Goal: Task Accomplishment & Management: Manage account settings

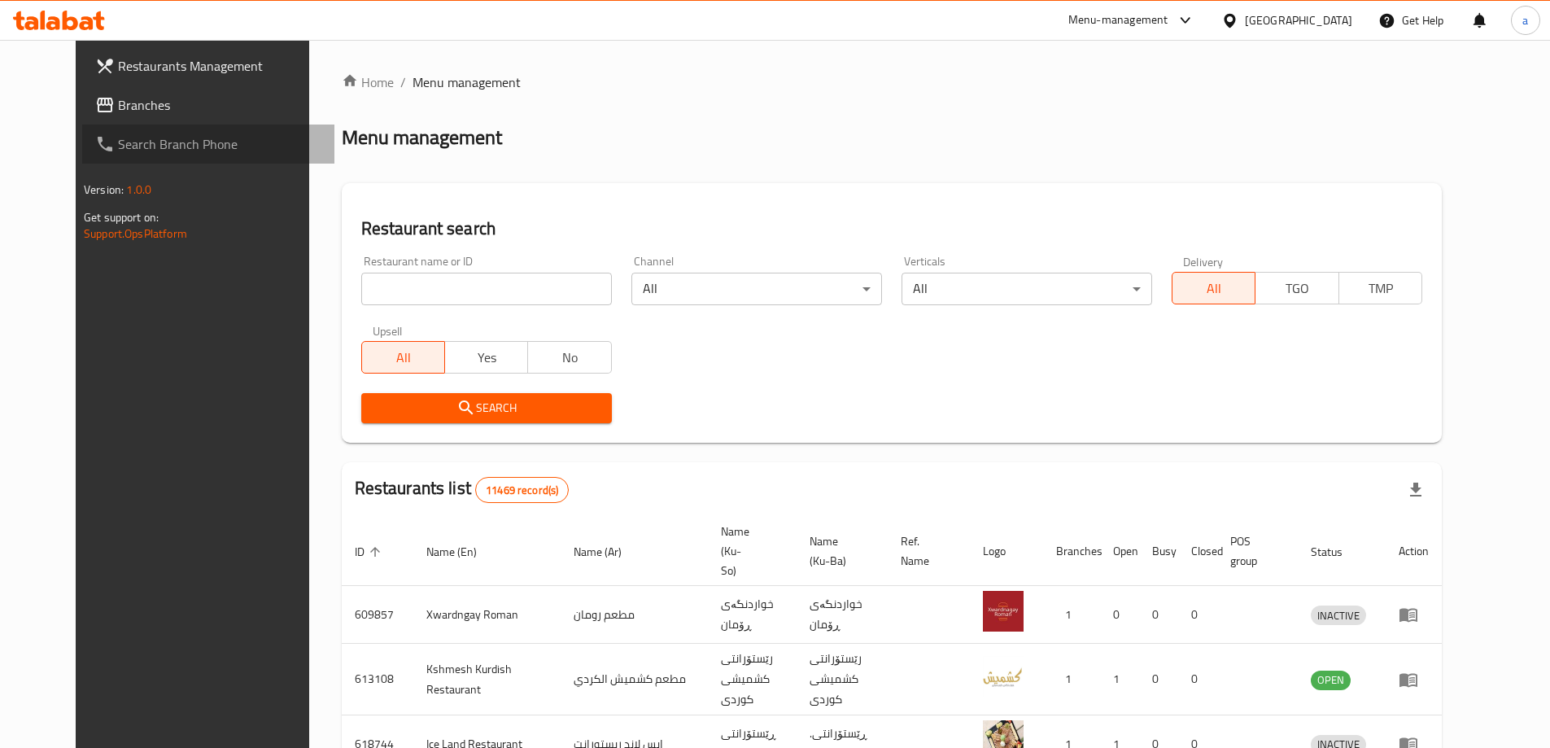
click at [86, 124] on link "Search Branch Phone" at bounding box center [208, 143] width 252 height 39
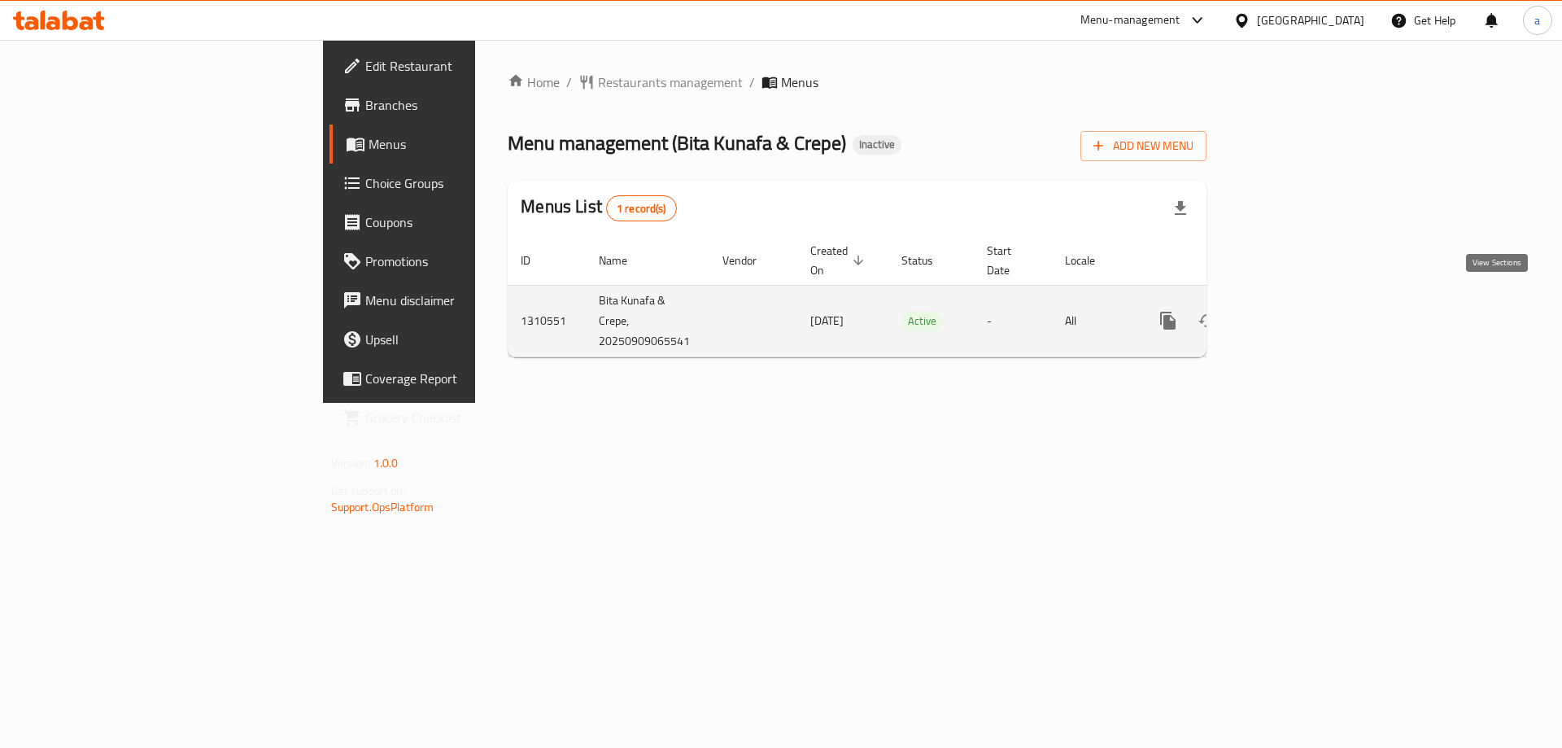
click at [1295, 311] on icon "enhanced table" at bounding box center [1286, 321] width 20 height 20
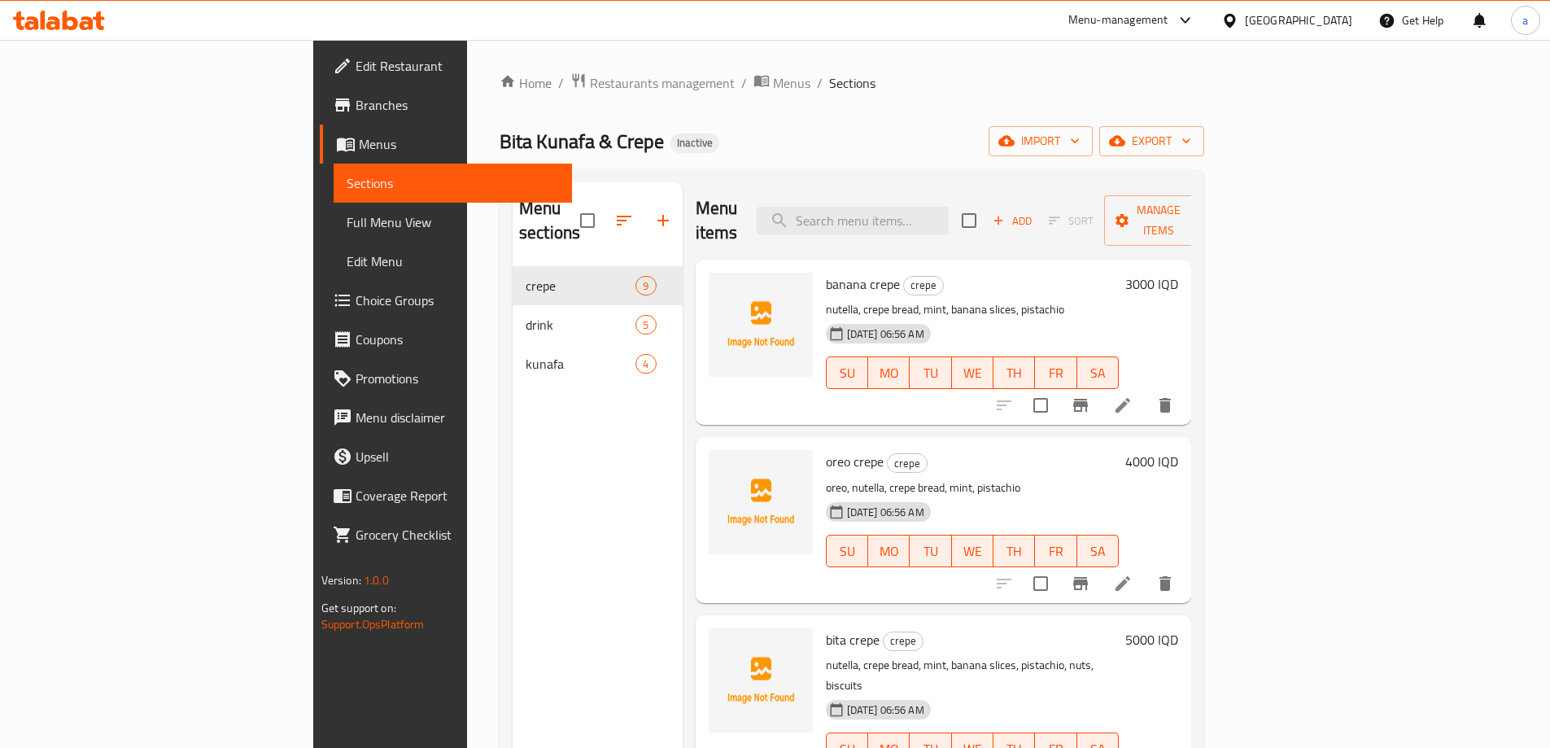
click at [347, 177] on span "Sections" at bounding box center [453, 183] width 212 height 20
click at [359, 149] on span "Menus" at bounding box center [459, 144] width 200 height 20
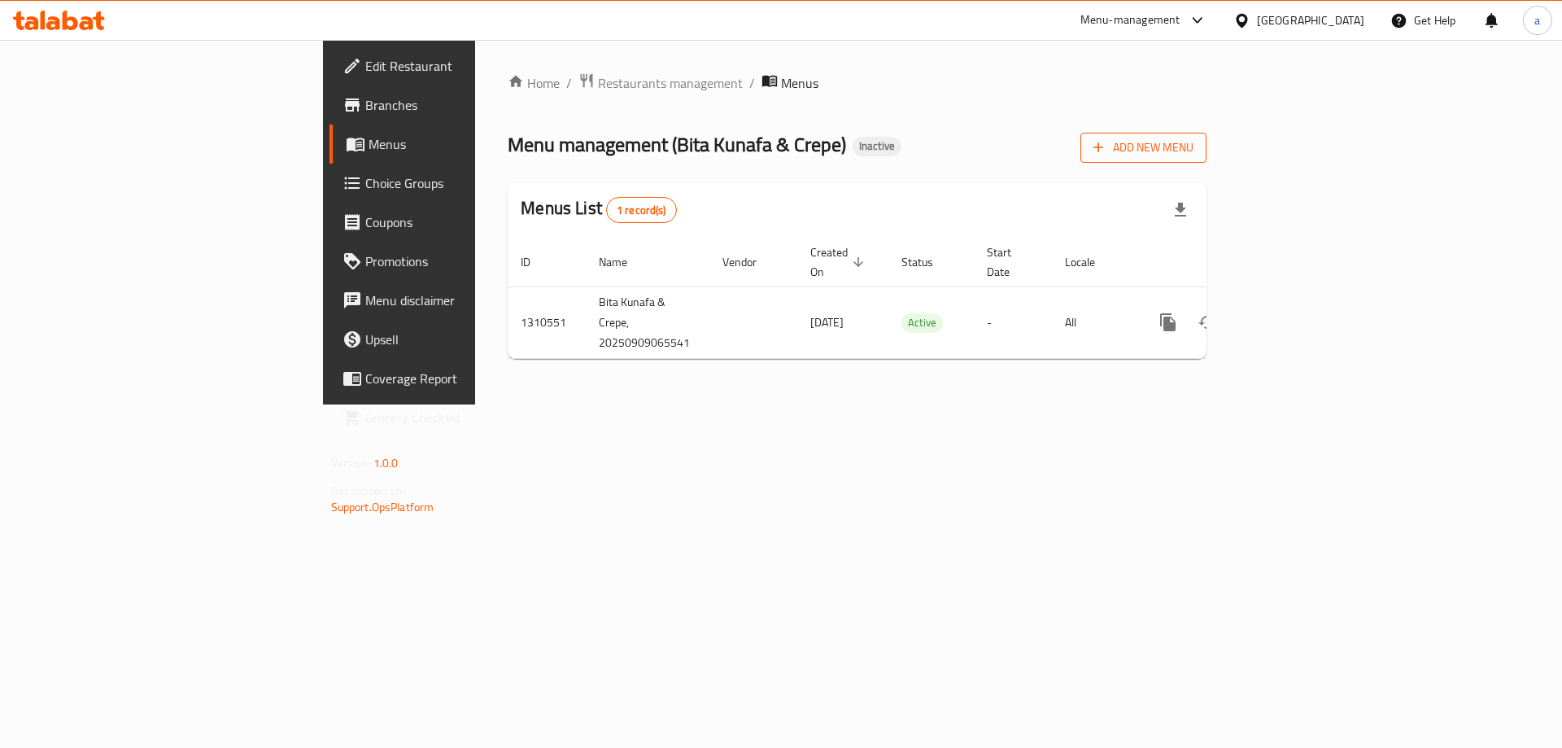
click at [1194, 152] on span "Add New Menu" at bounding box center [1144, 148] width 100 height 20
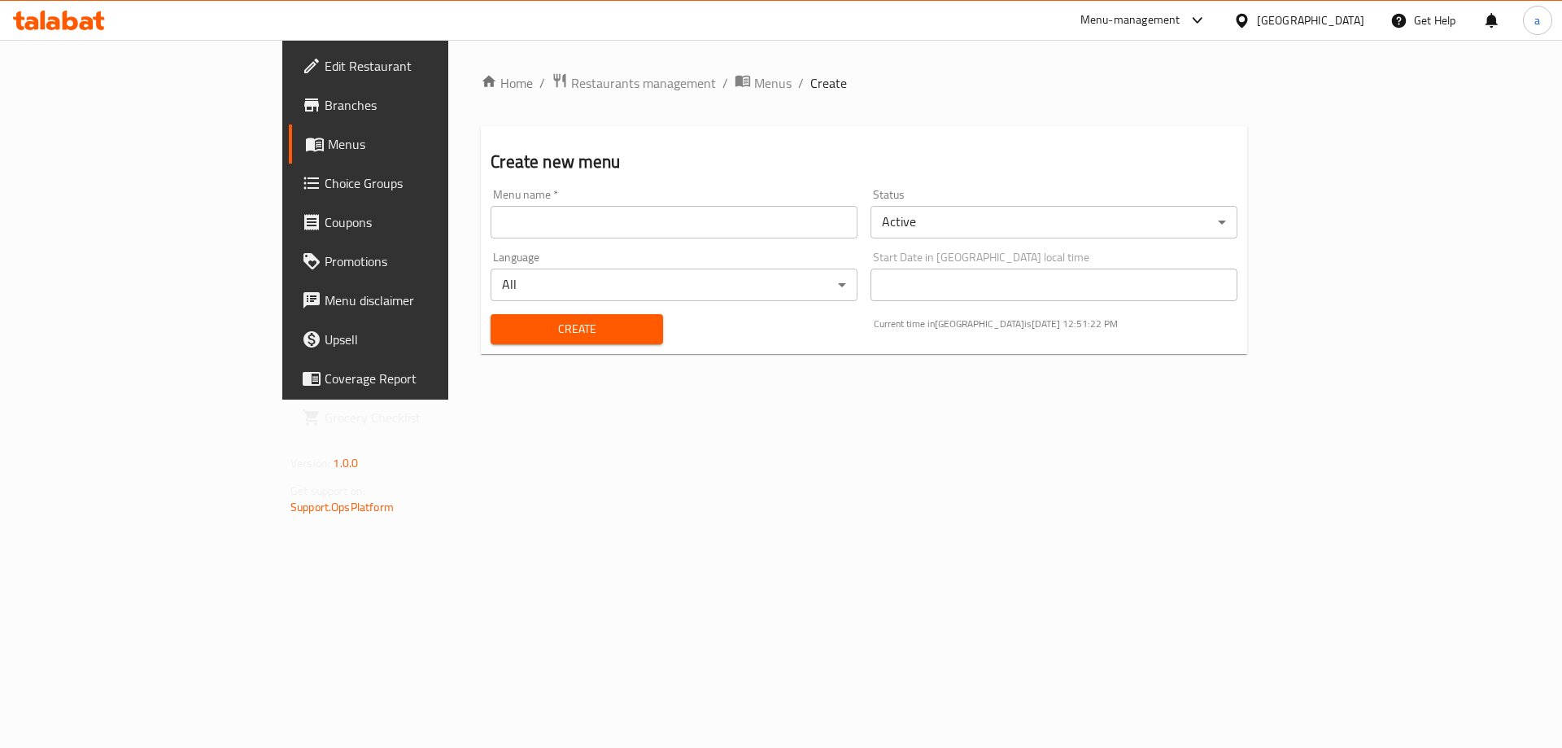
click at [491, 229] on input "text" at bounding box center [674, 222] width 367 height 33
type input "amna"
click at [481, 310] on div "Create" at bounding box center [576, 329] width 191 height 50
click at [504, 323] on span "Create" at bounding box center [577, 329] width 146 height 20
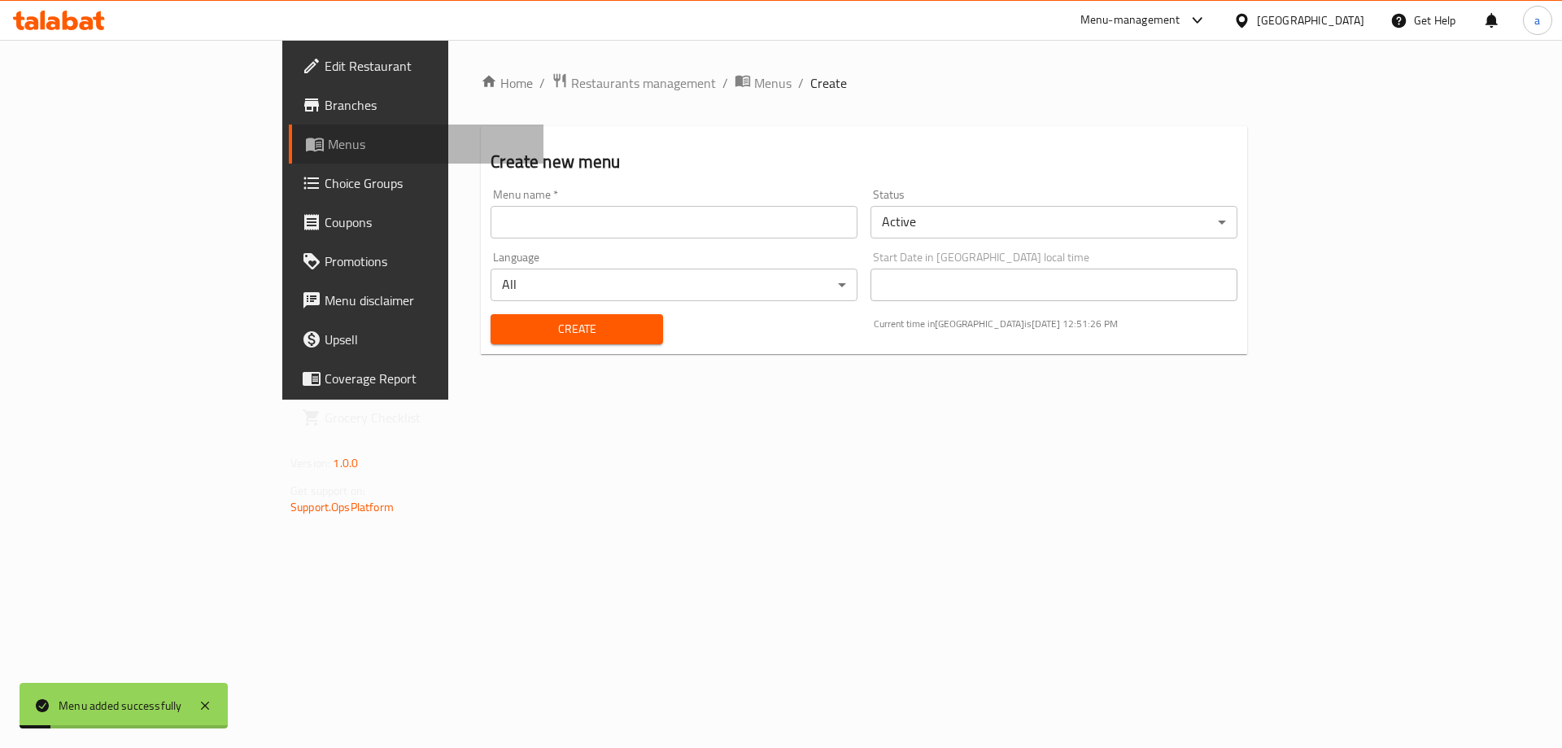
click at [289, 159] on link "Menus" at bounding box center [416, 143] width 255 height 39
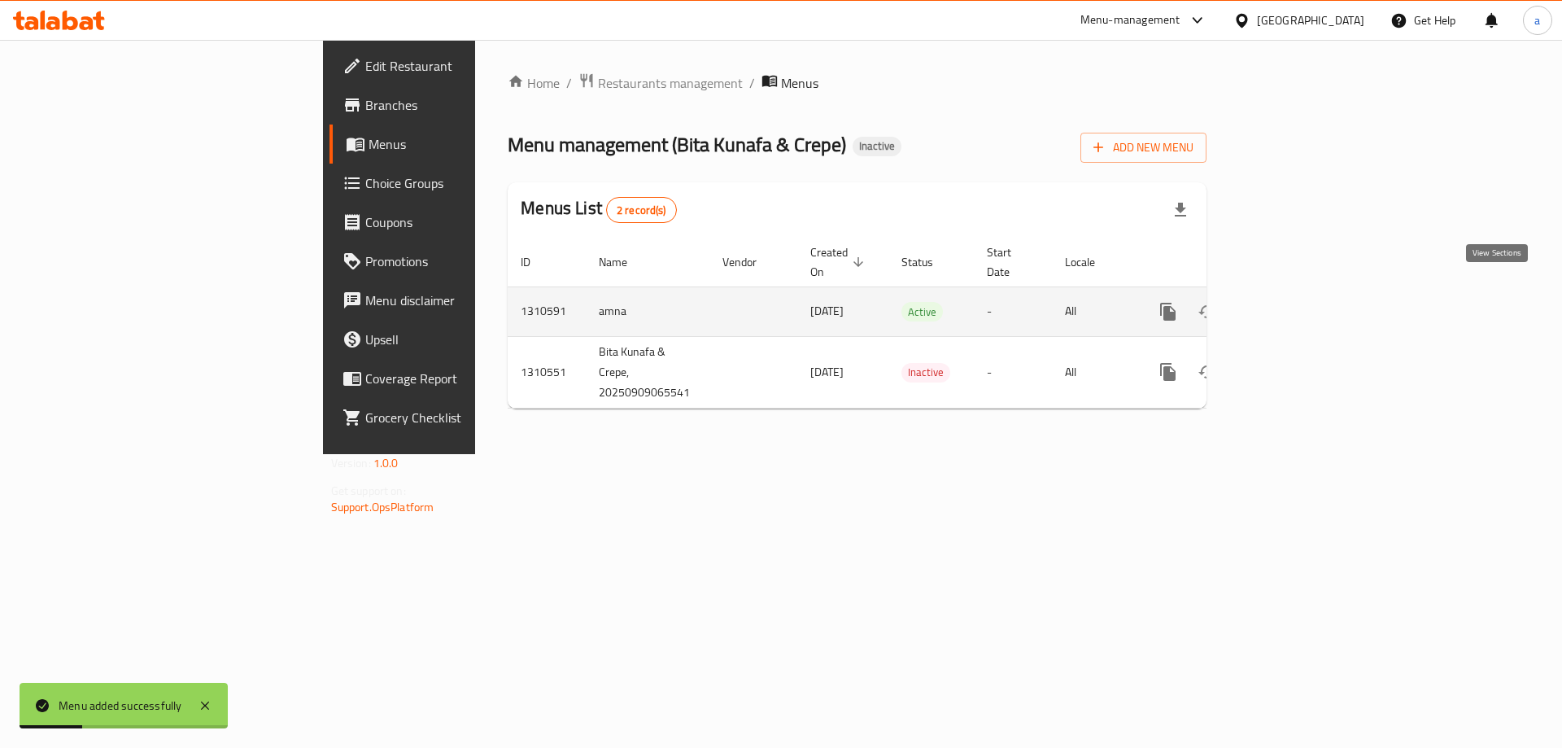
click at [1295, 302] on icon "enhanced table" at bounding box center [1286, 312] width 20 height 20
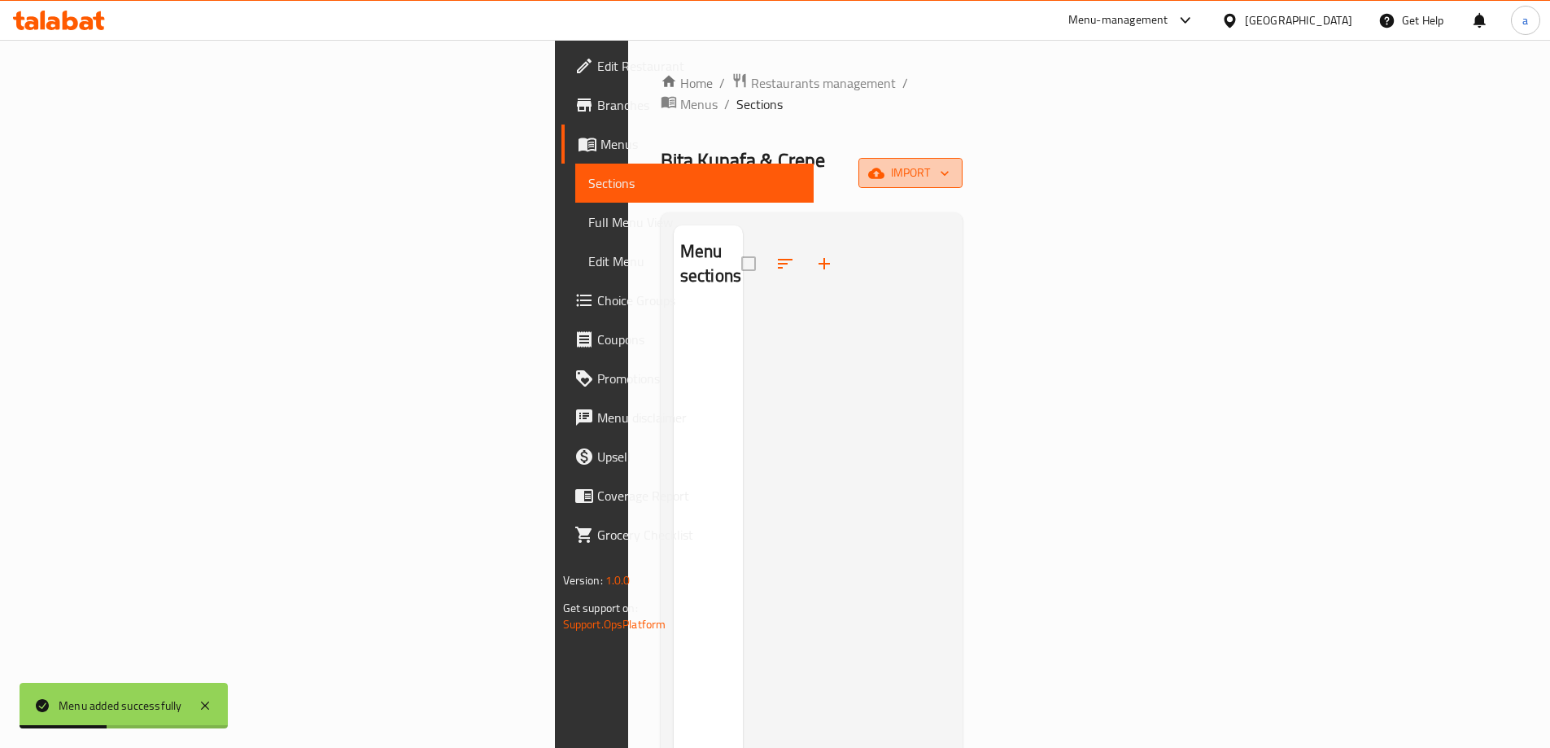
click at [950, 163] on span "import" at bounding box center [910, 173] width 78 height 20
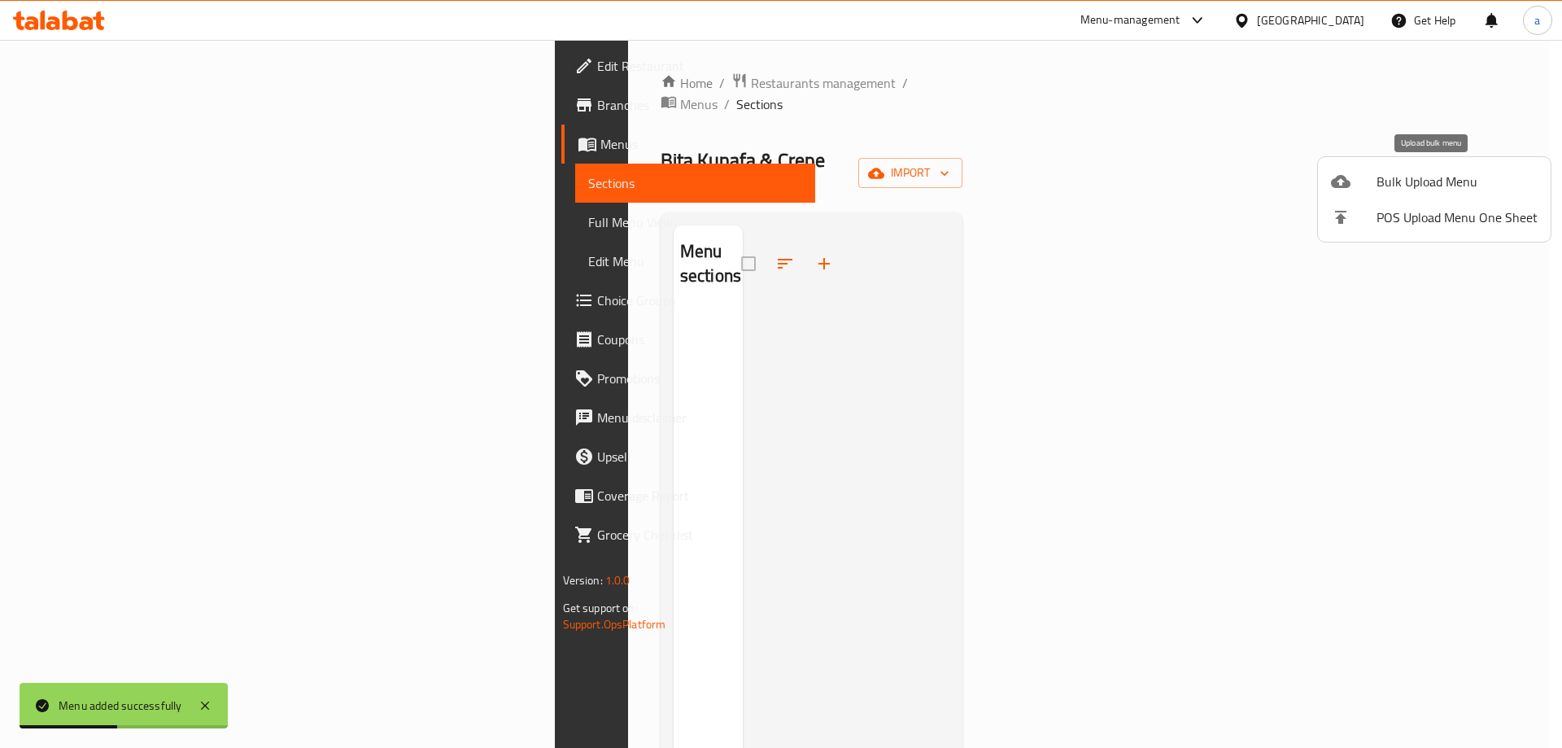
click at [1390, 191] on span "Bulk Upload Menu" at bounding box center [1457, 182] width 161 height 20
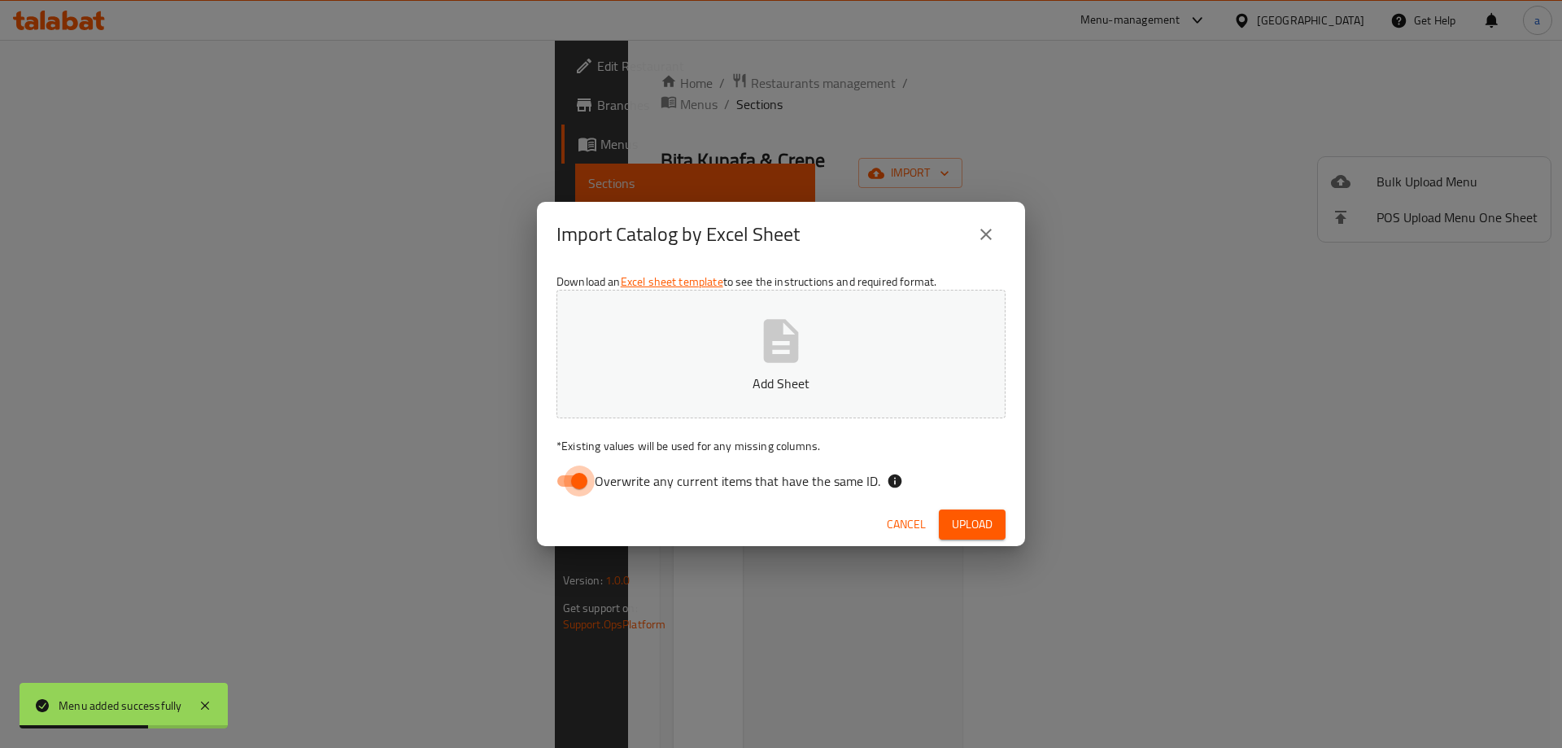
click at [563, 468] on input "Overwrite any current items that have the same ID." at bounding box center [579, 480] width 93 height 31
checkbox input "false"
click at [624, 406] on button "Add Sheet" at bounding box center [781, 354] width 449 height 129
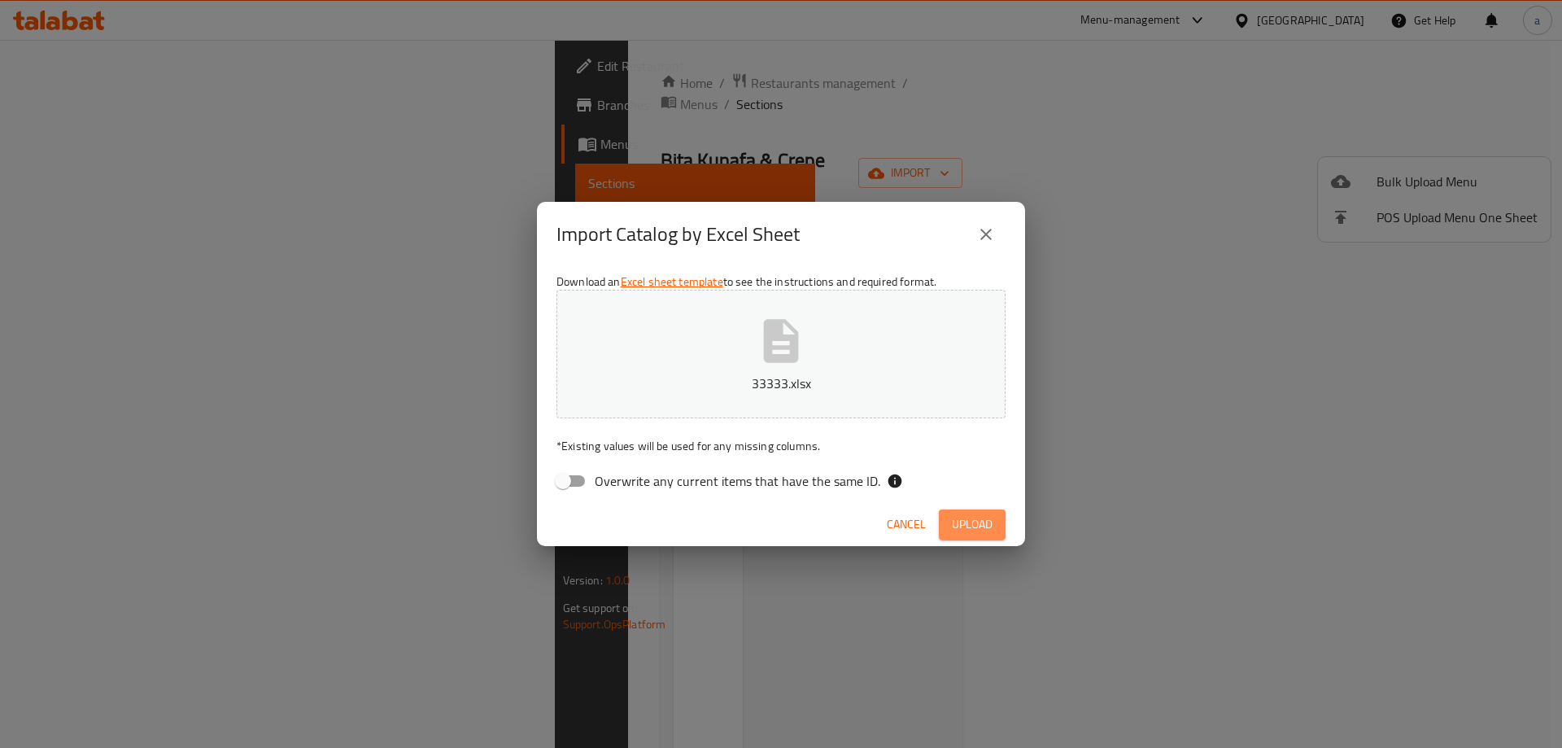
click at [980, 520] on span "Upload" at bounding box center [972, 524] width 41 height 20
click at [996, 228] on button "close" at bounding box center [986, 234] width 39 height 39
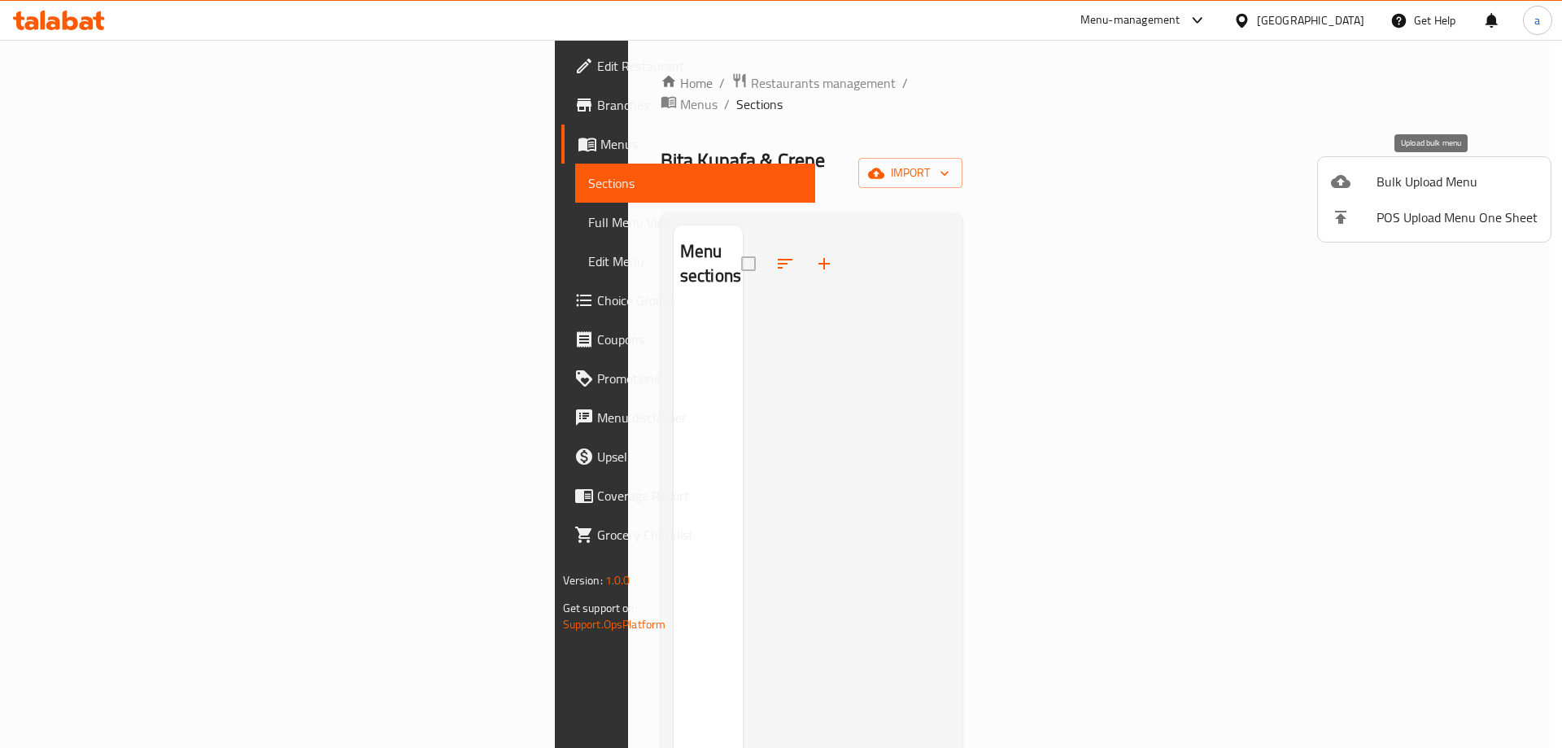
click at [1423, 177] on span "Bulk Upload Menu" at bounding box center [1457, 182] width 161 height 20
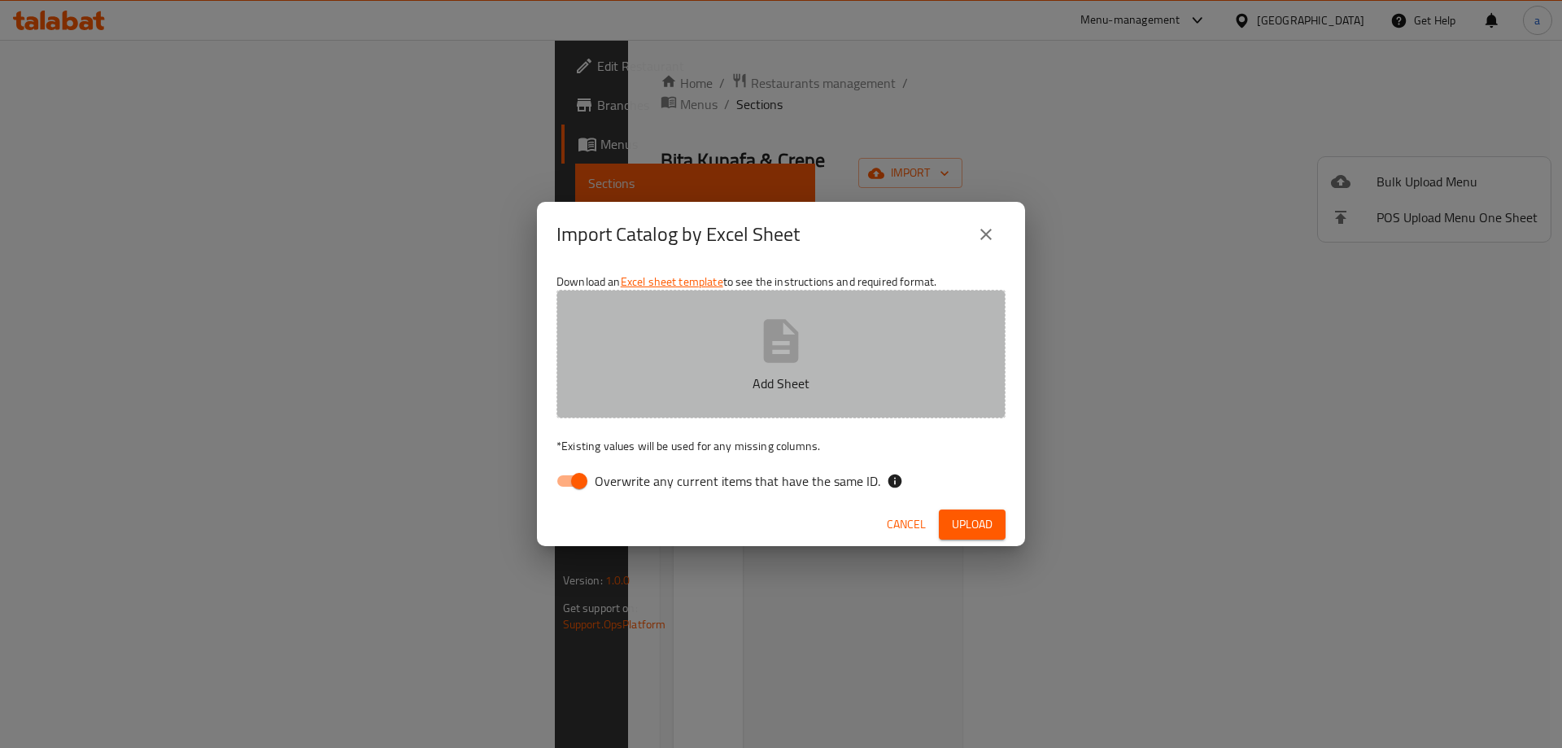
click at [680, 400] on button "Add Sheet" at bounding box center [781, 354] width 449 height 129
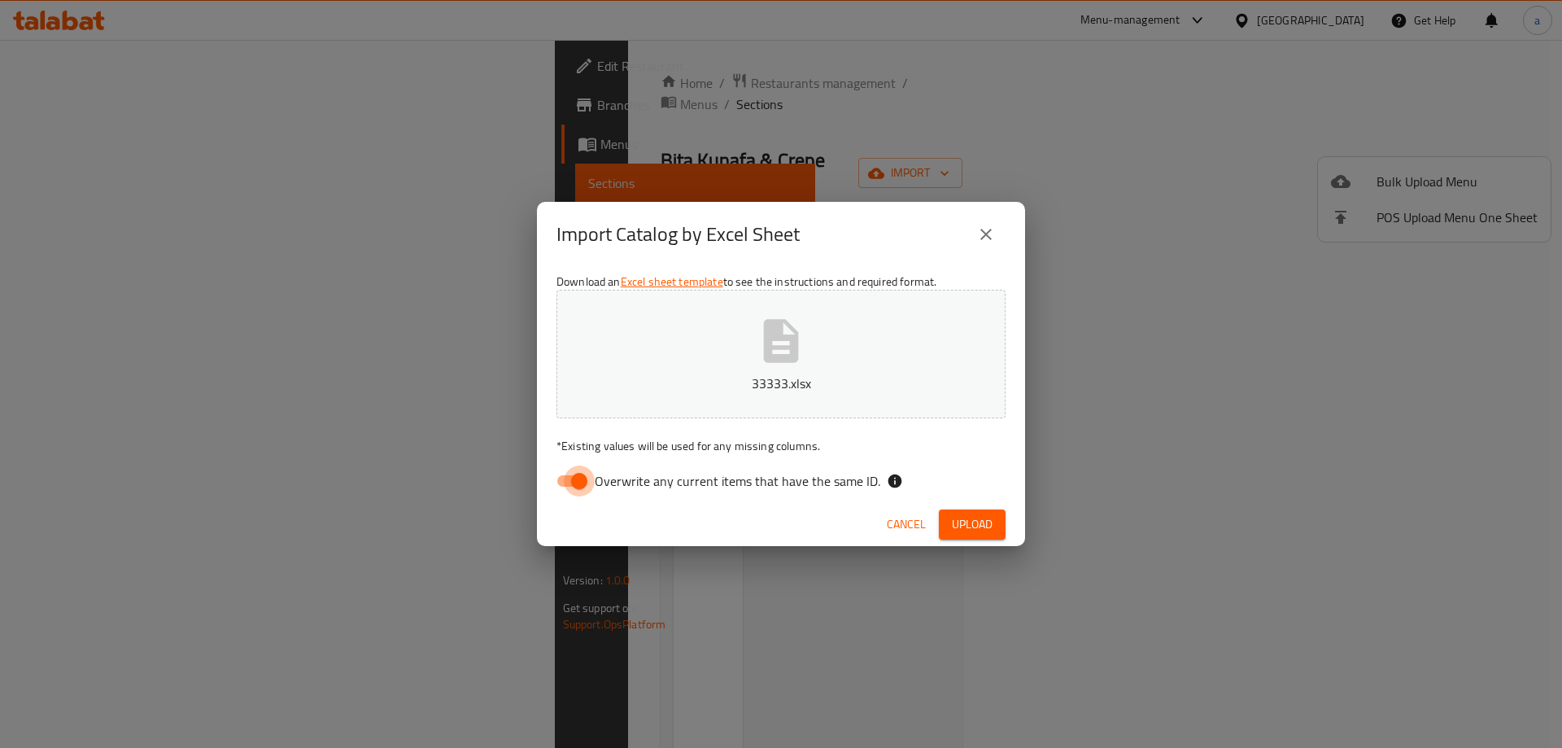
click at [576, 470] on input "Overwrite any current items that have the same ID." at bounding box center [579, 480] width 93 height 31
checkbox input "false"
click at [986, 521] on span "Upload" at bounding box center [972, 524] width 41 height 20
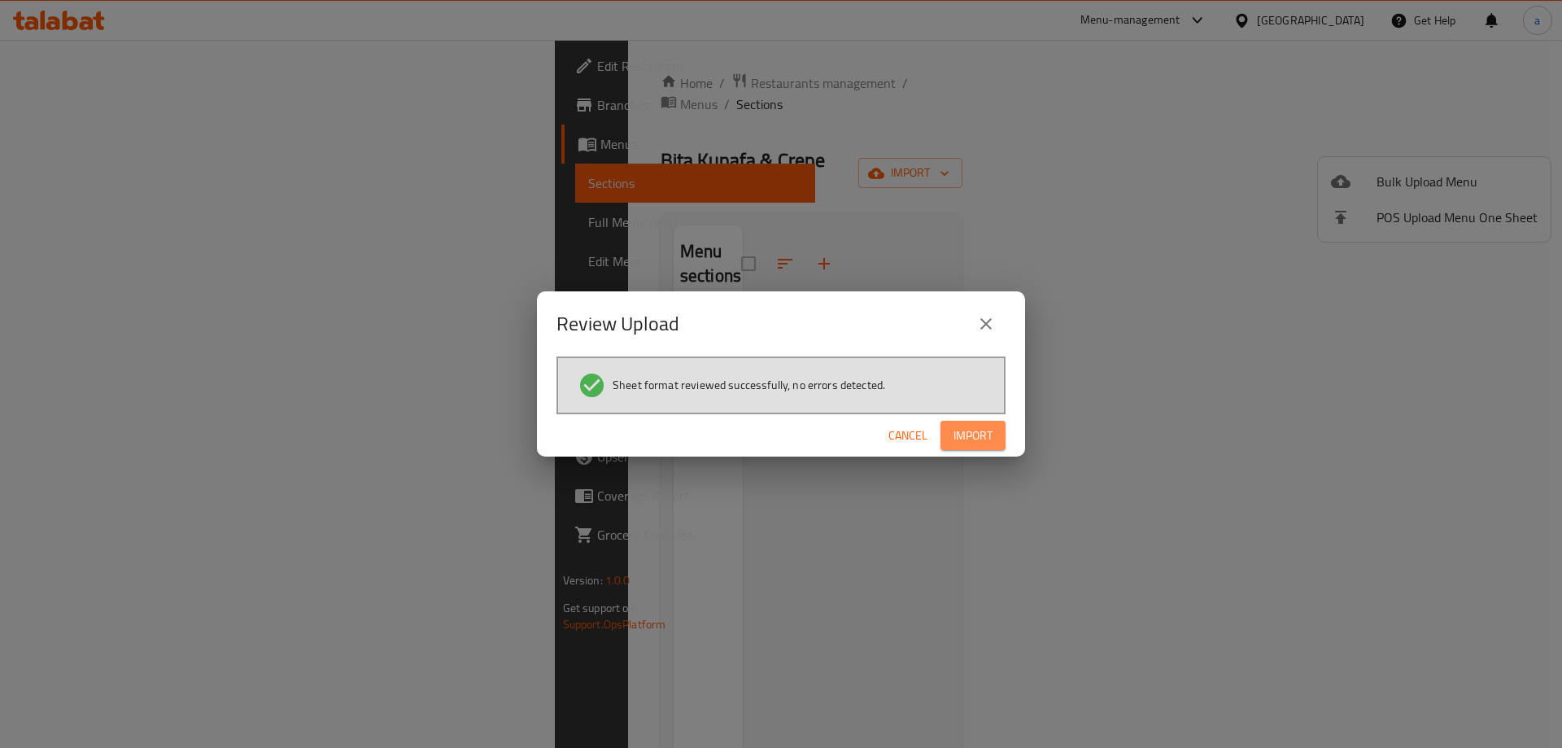
click at [961, 427] on span "Import" at bounding box center [973, 436] width 39 height 20
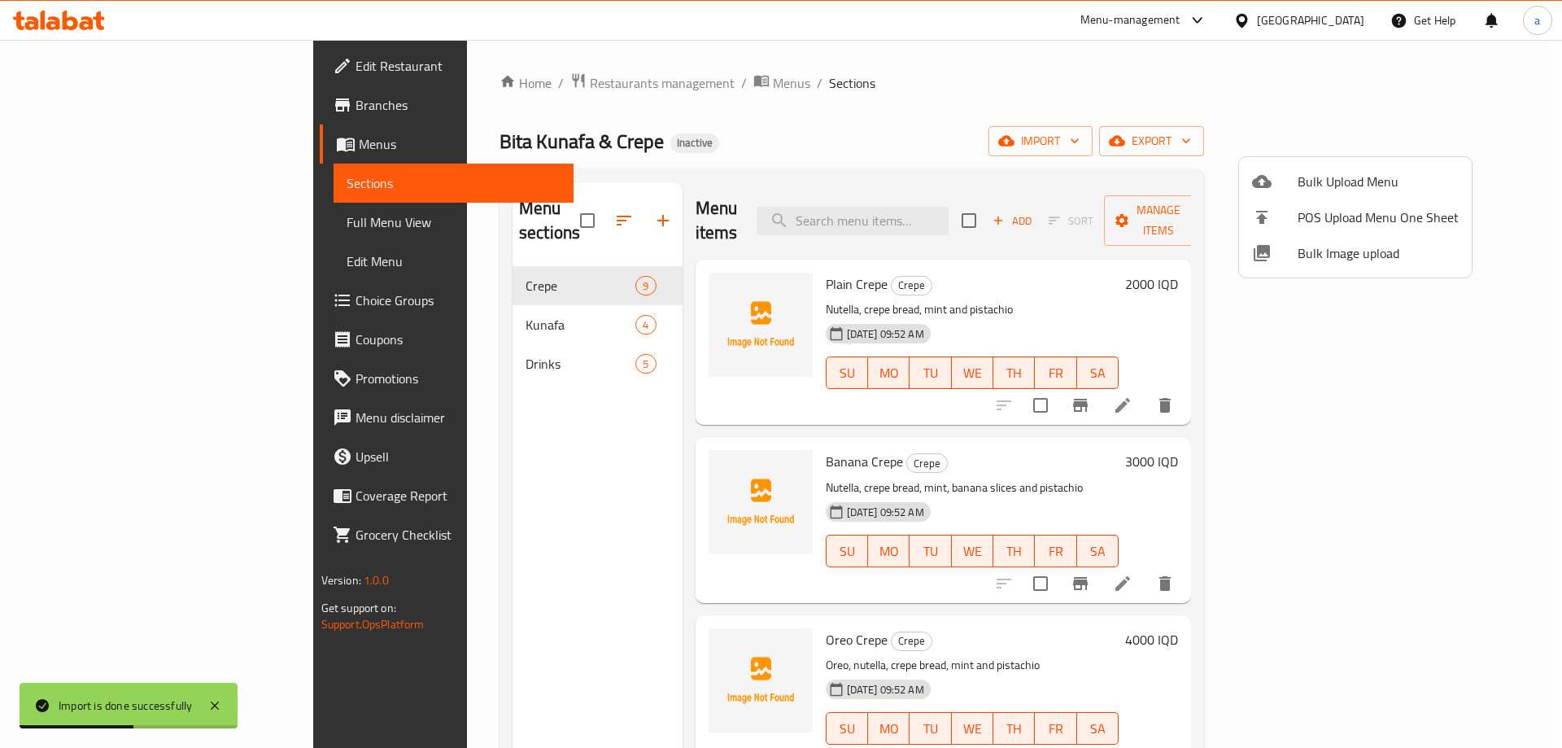
click at [836, 159] on div at bounding box center [781, 374] width 1562 height 748
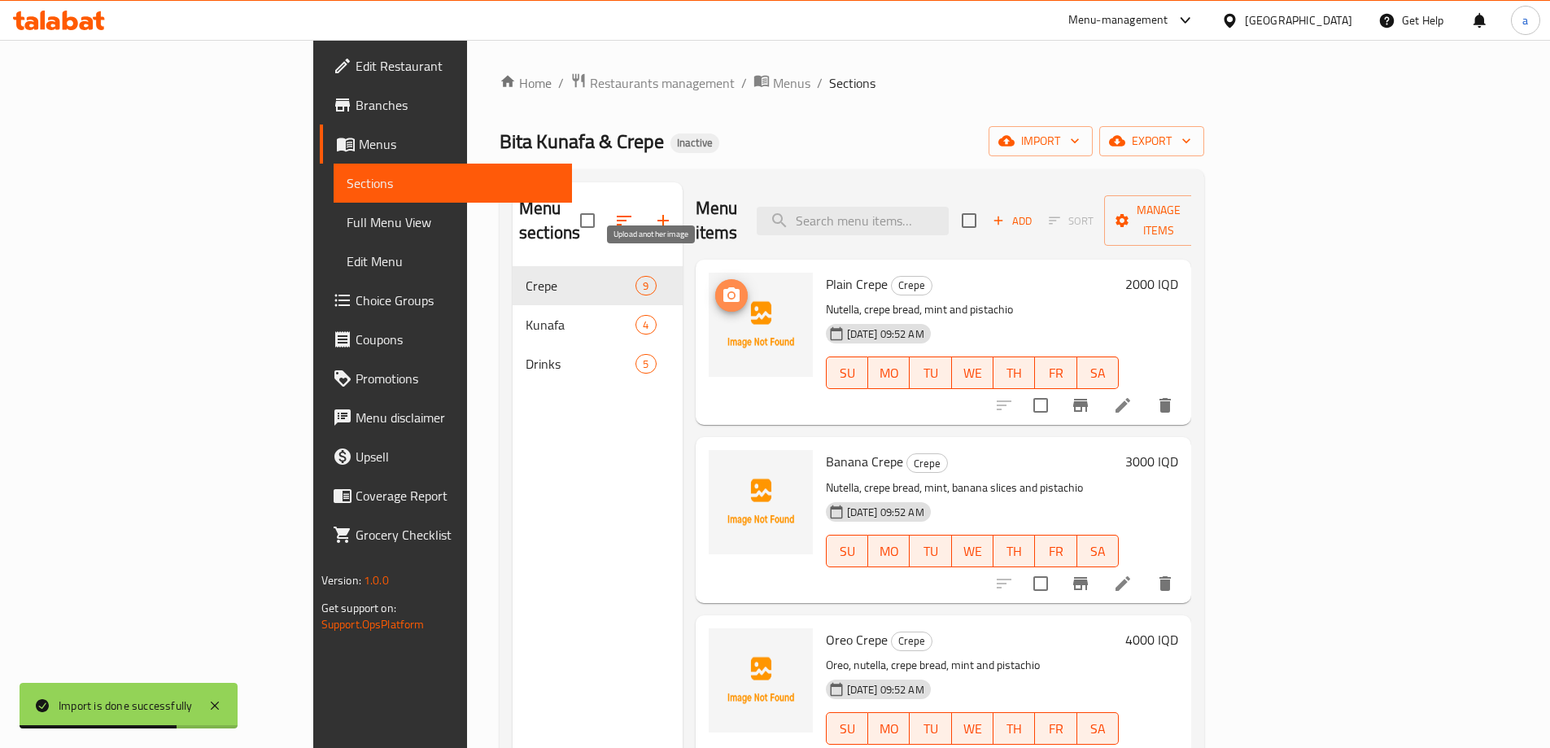
click at [723, 287] on icon "upload picture" at bounding box center [731, 294] width 16 height 15
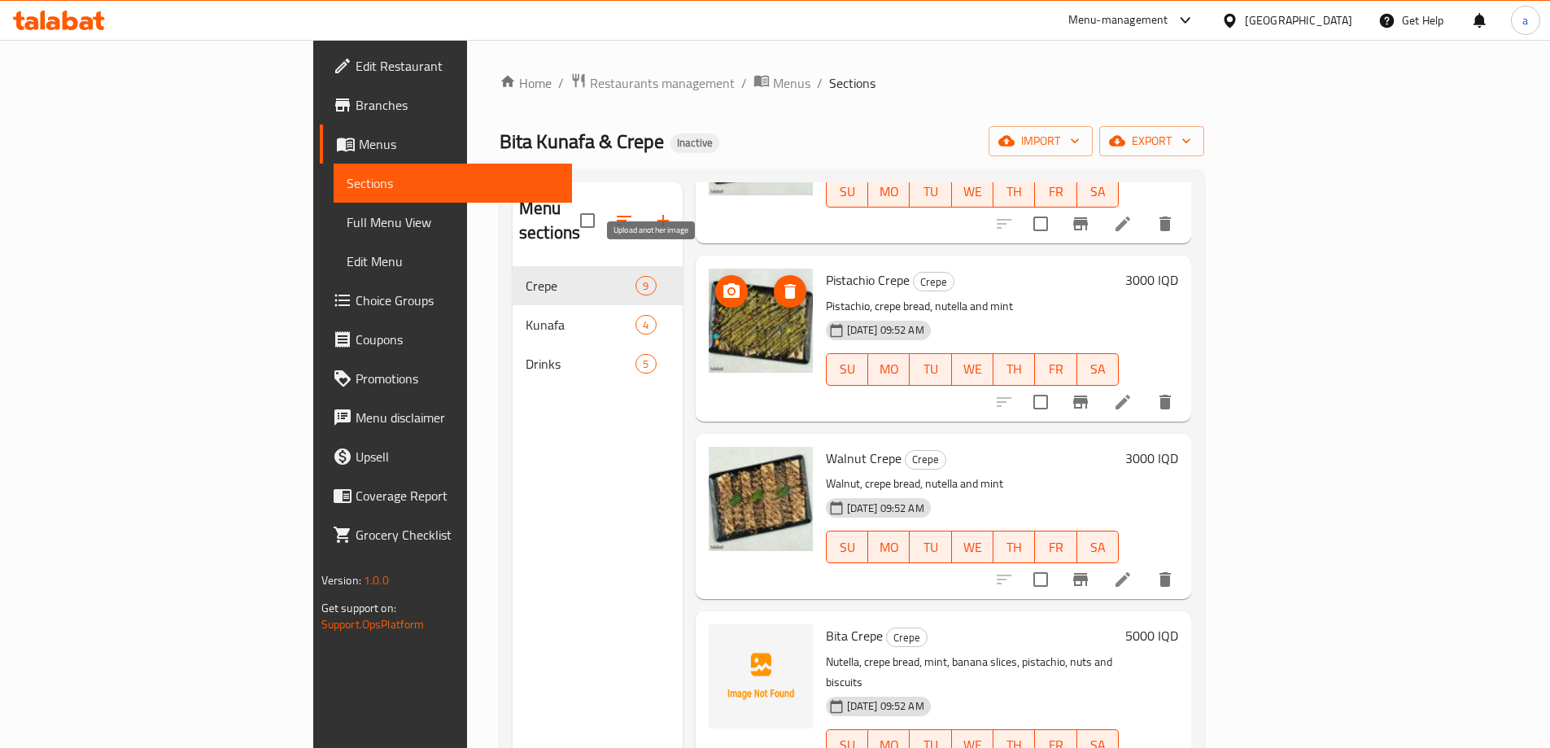
scroll to position [228, 0]
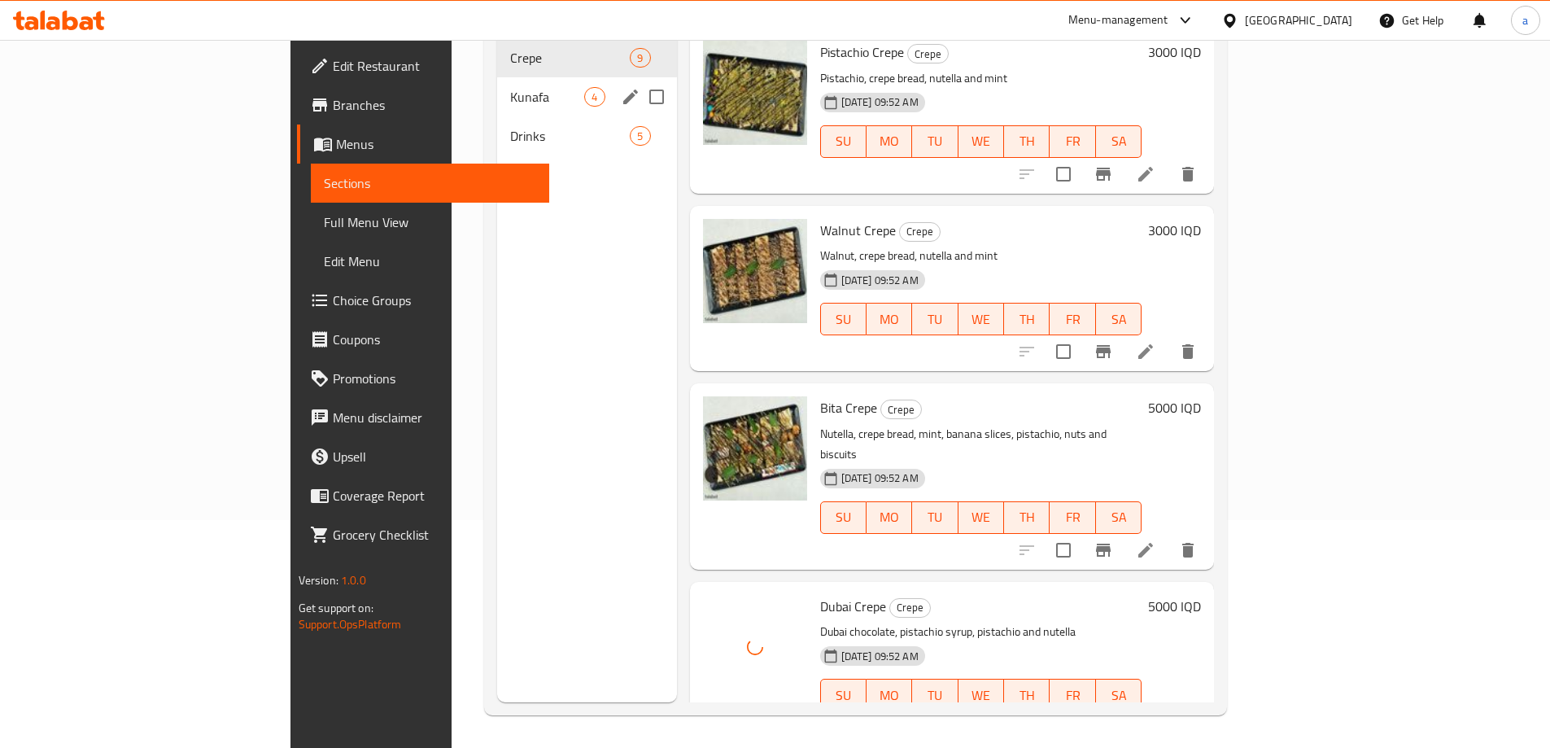
click at [510, 87] on span "Kunafa" at bounding box center [547, 97] width 74 height 20
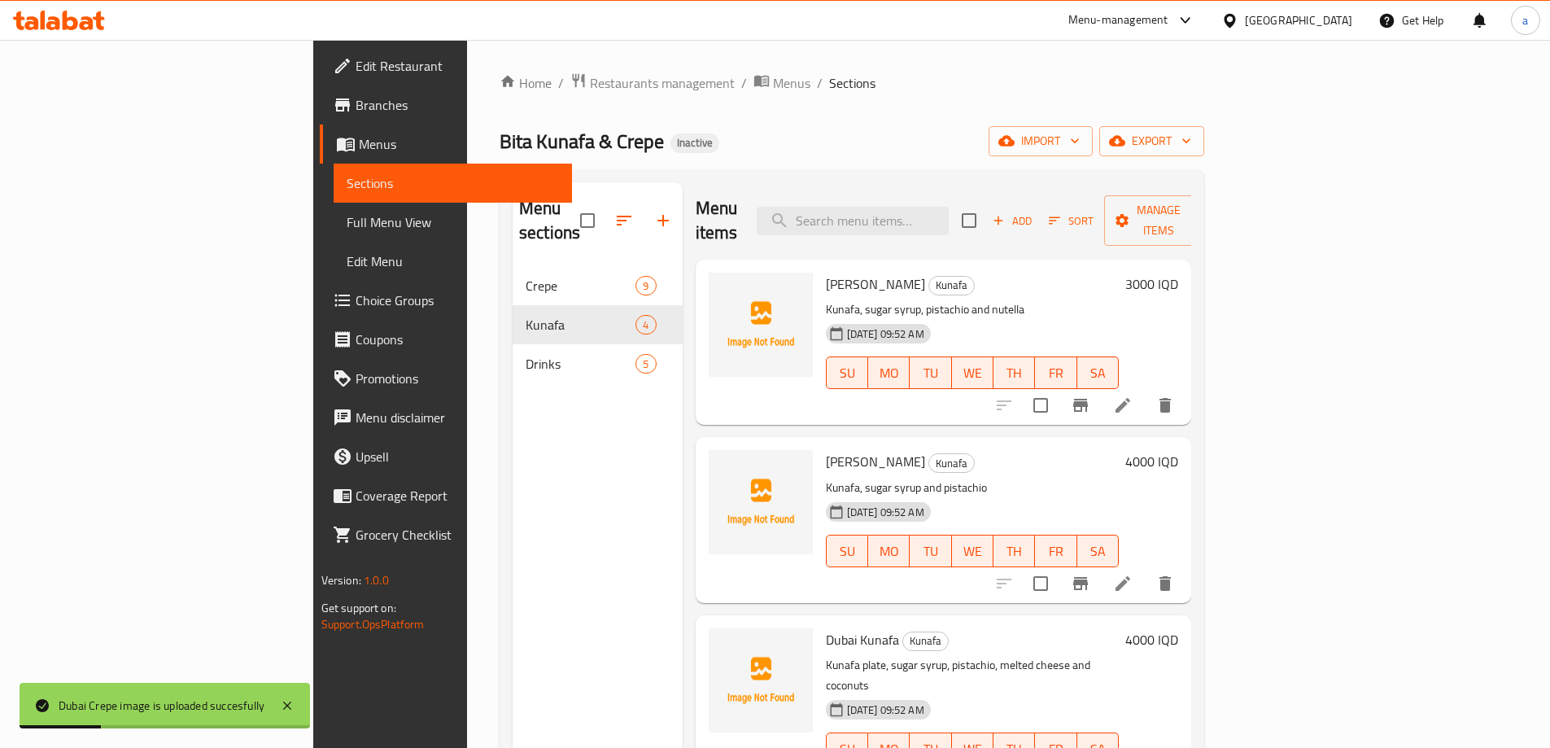
click at [826, 272] on span "[PERSON_NAME]" at bounding box center [875, 284] width 99 height 24
copy h6 "Kunafa"
click at [715, 286] on span "upload picture" at bounding box center [731, 296] width 33 height 20
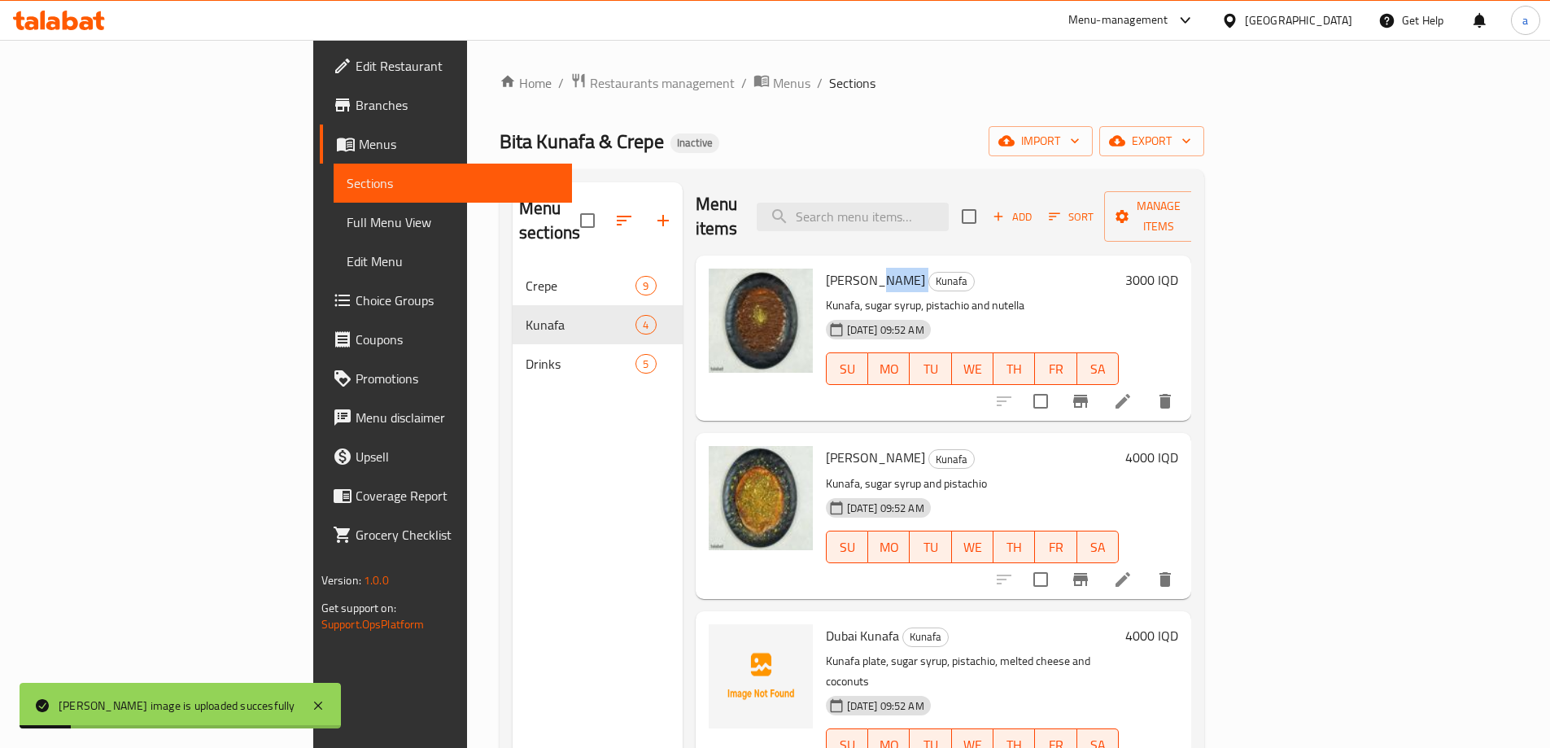
scroll to position [228, 0]
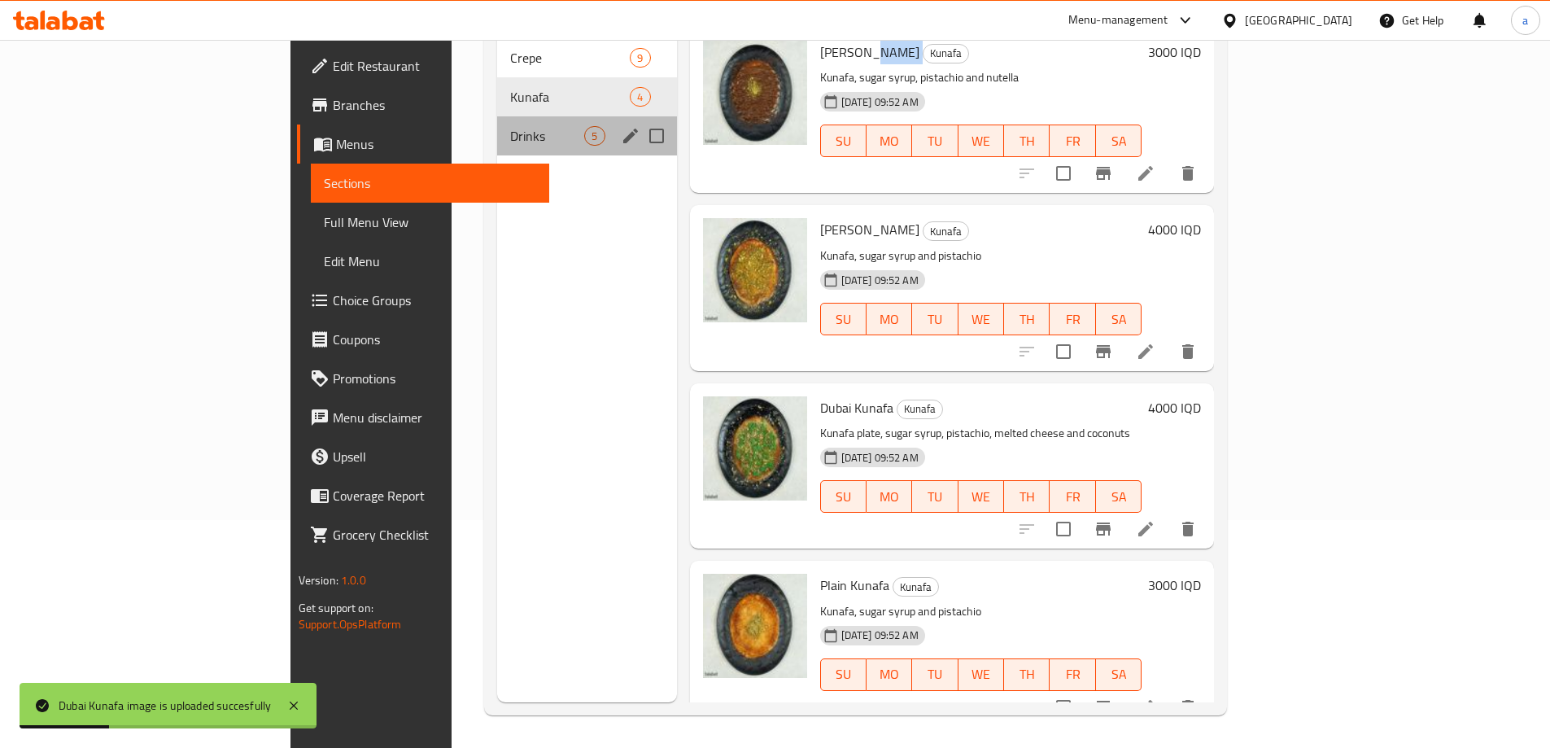
click at [497, 121] on div "Drinks 5" at bounding box center [586, 135] width 179 height 39
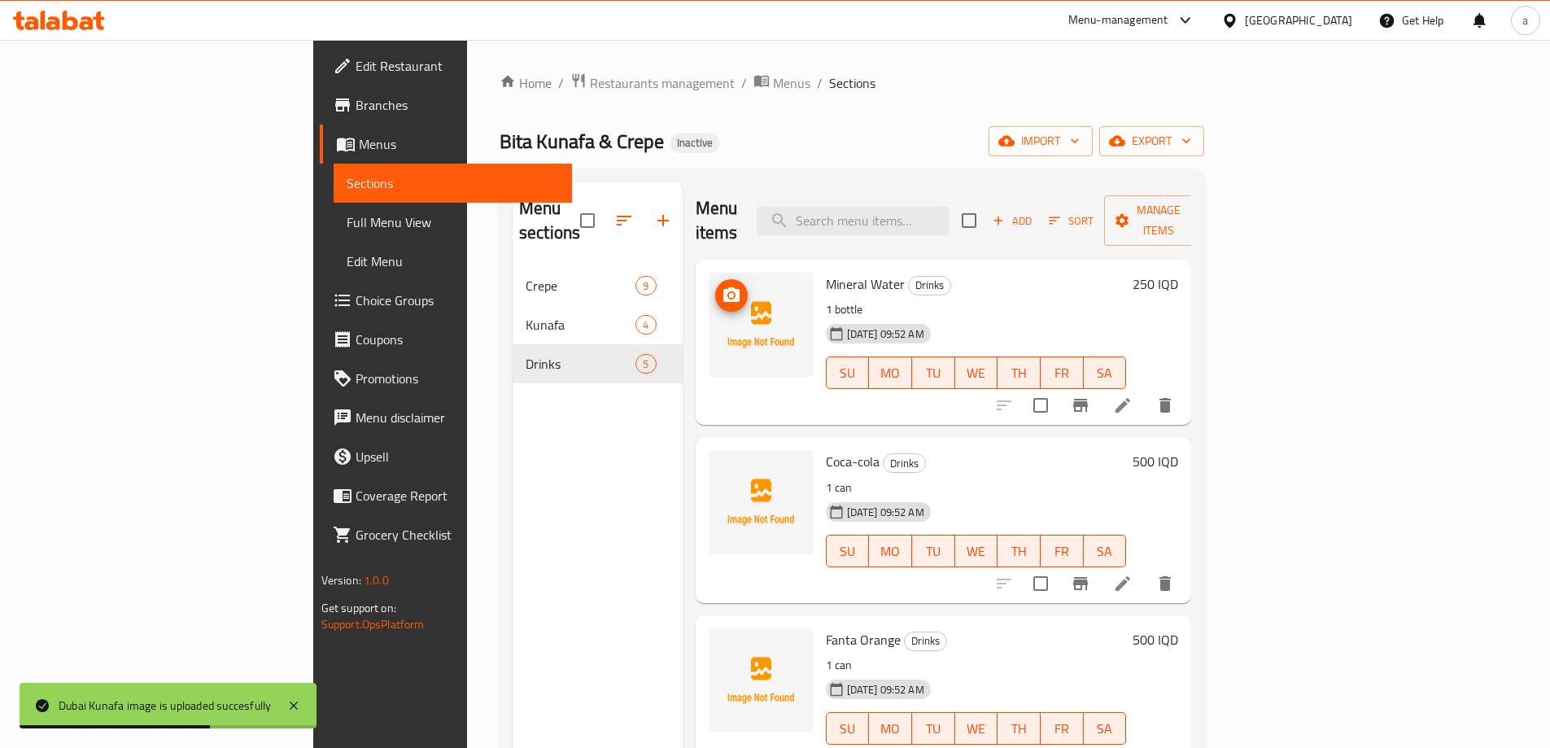
click at [715, 286] on span "upload picture" at bounding box center [731, 296] width 33 height 20
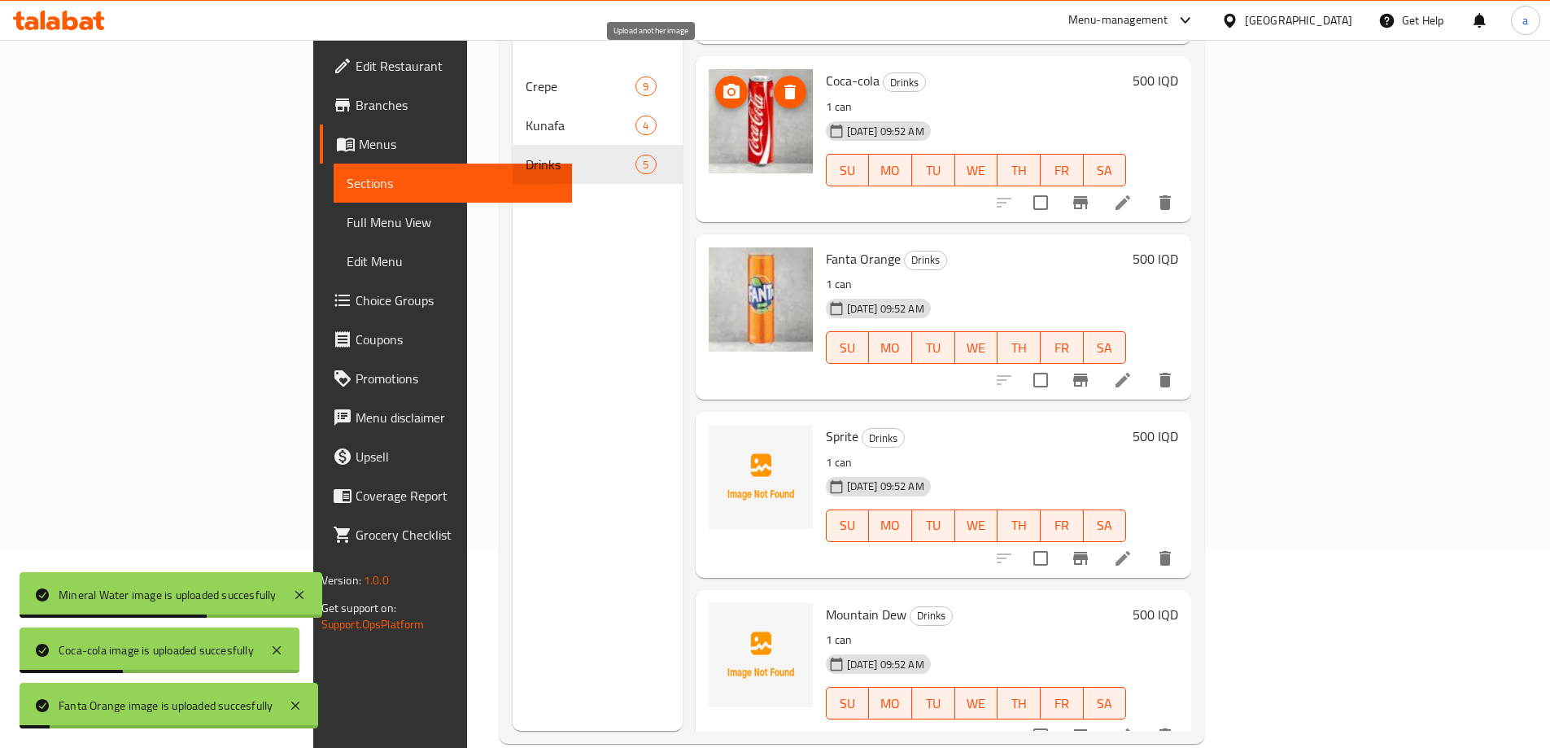
scroll to position [228, 0]
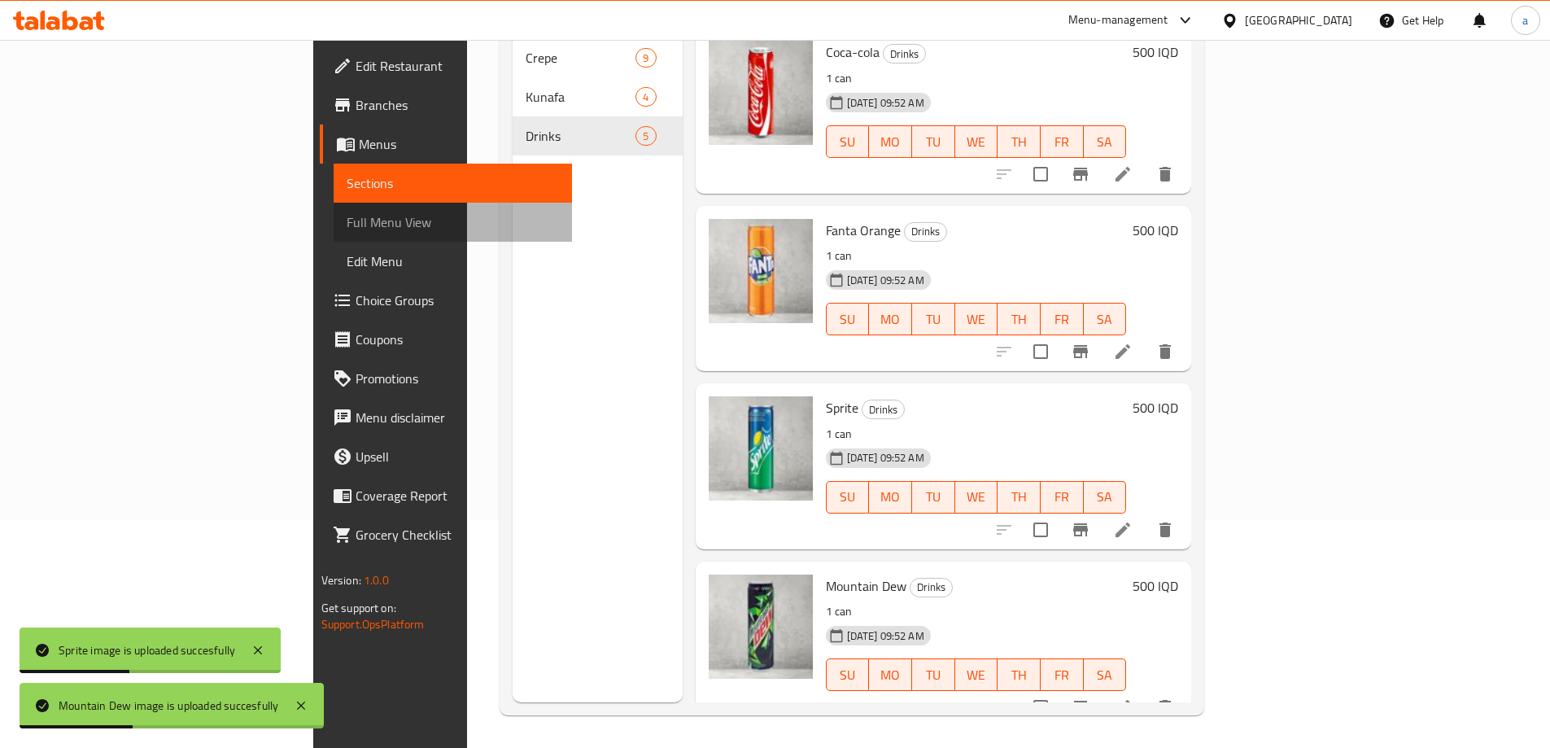
click at [347, 224] on span "Full Menu View" at bounding box center [453, 222] width 212 height 20
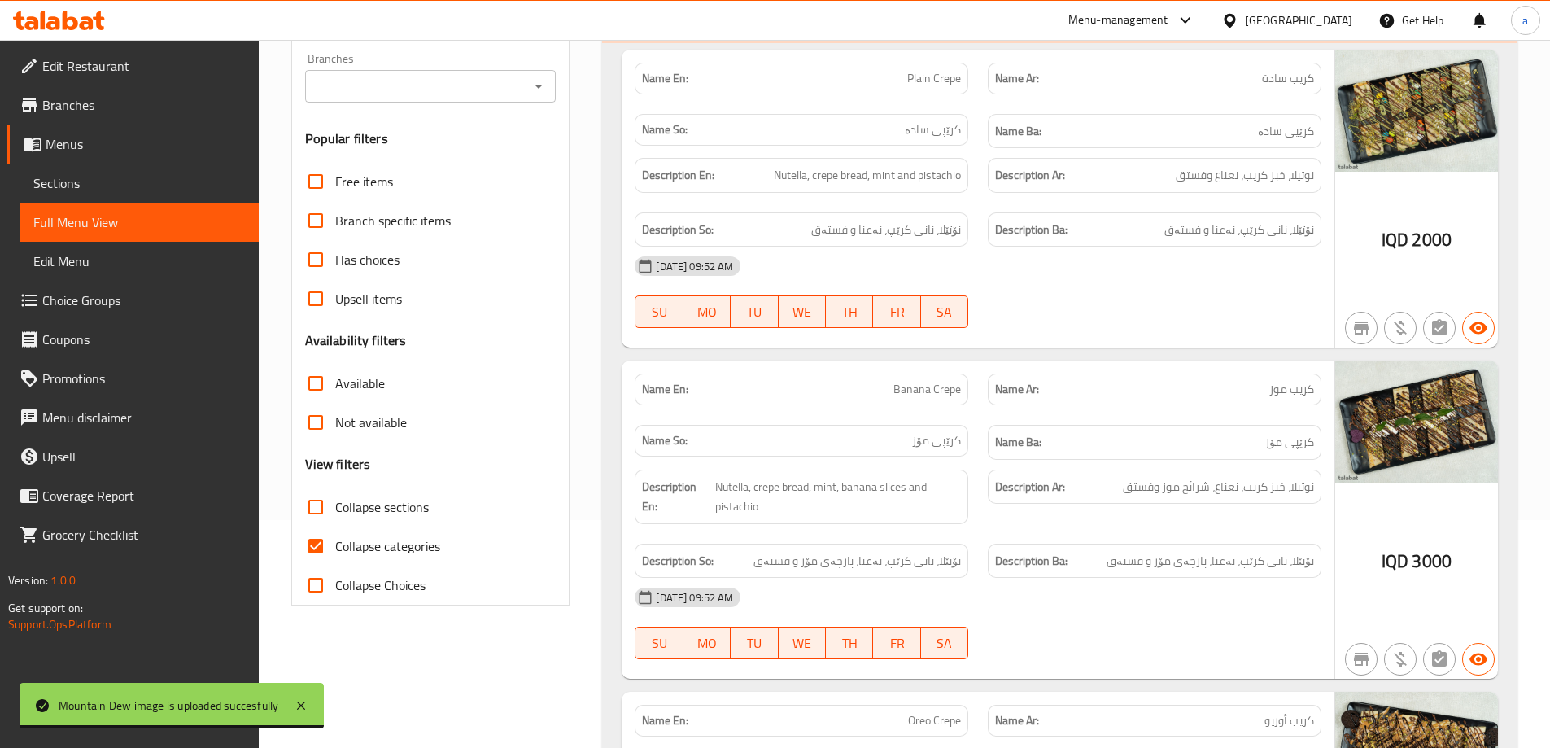
click at [466, 94] on input "Branches" at bounding box center [417, 86] width 215 height 23
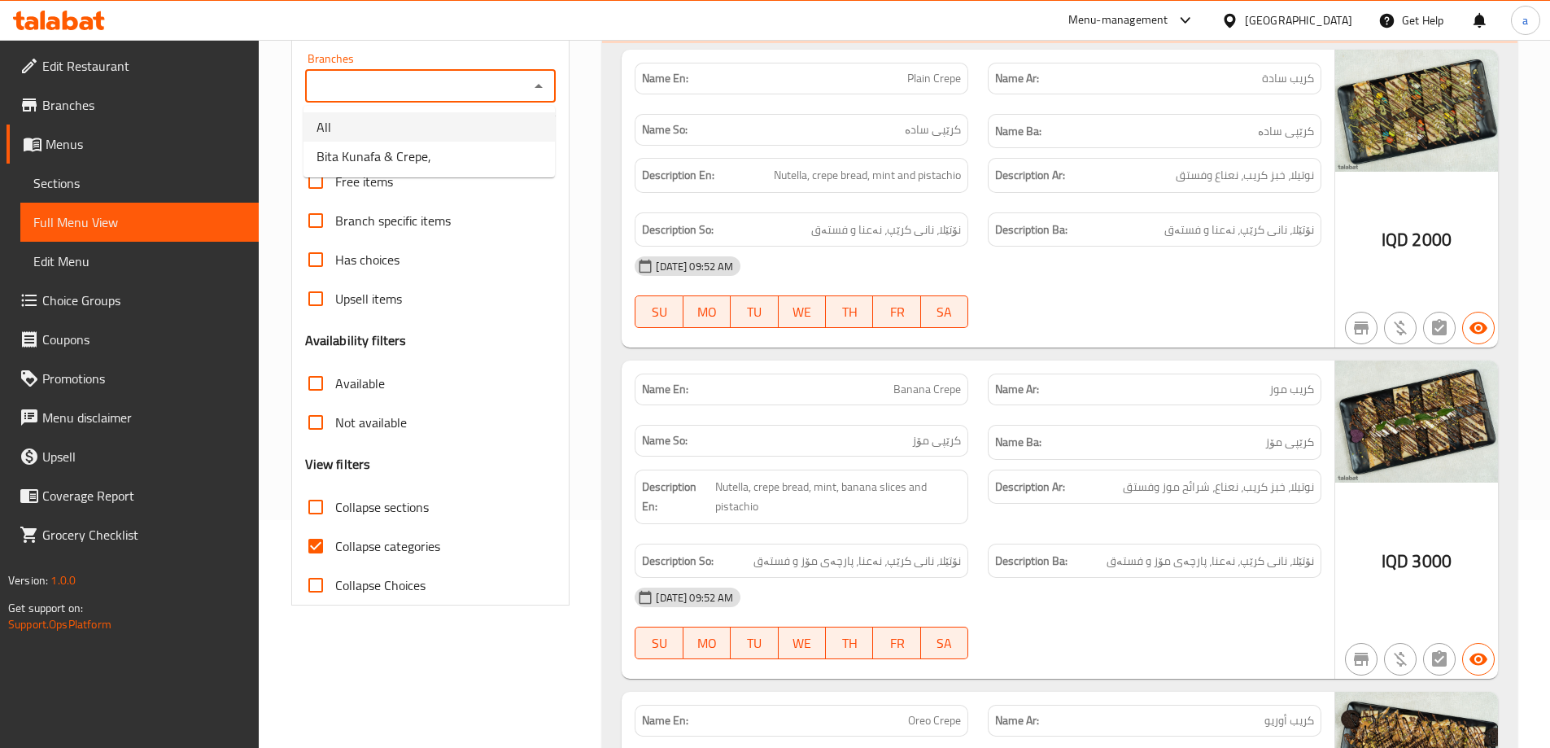
click at [474, 136] on li "All" at bounding box center [429, 126] width 251 height 29
click at [512, 88] on input "All" at bounding box center [417, 86] width 215 height 23
click at [545, 86] on icon "Open" at bounding box center [539, 86] width 20 height 20
click at [470, 168] on li "Bita Kunafa & Crepe," at bounding box center [429, 156] width 251 height 29
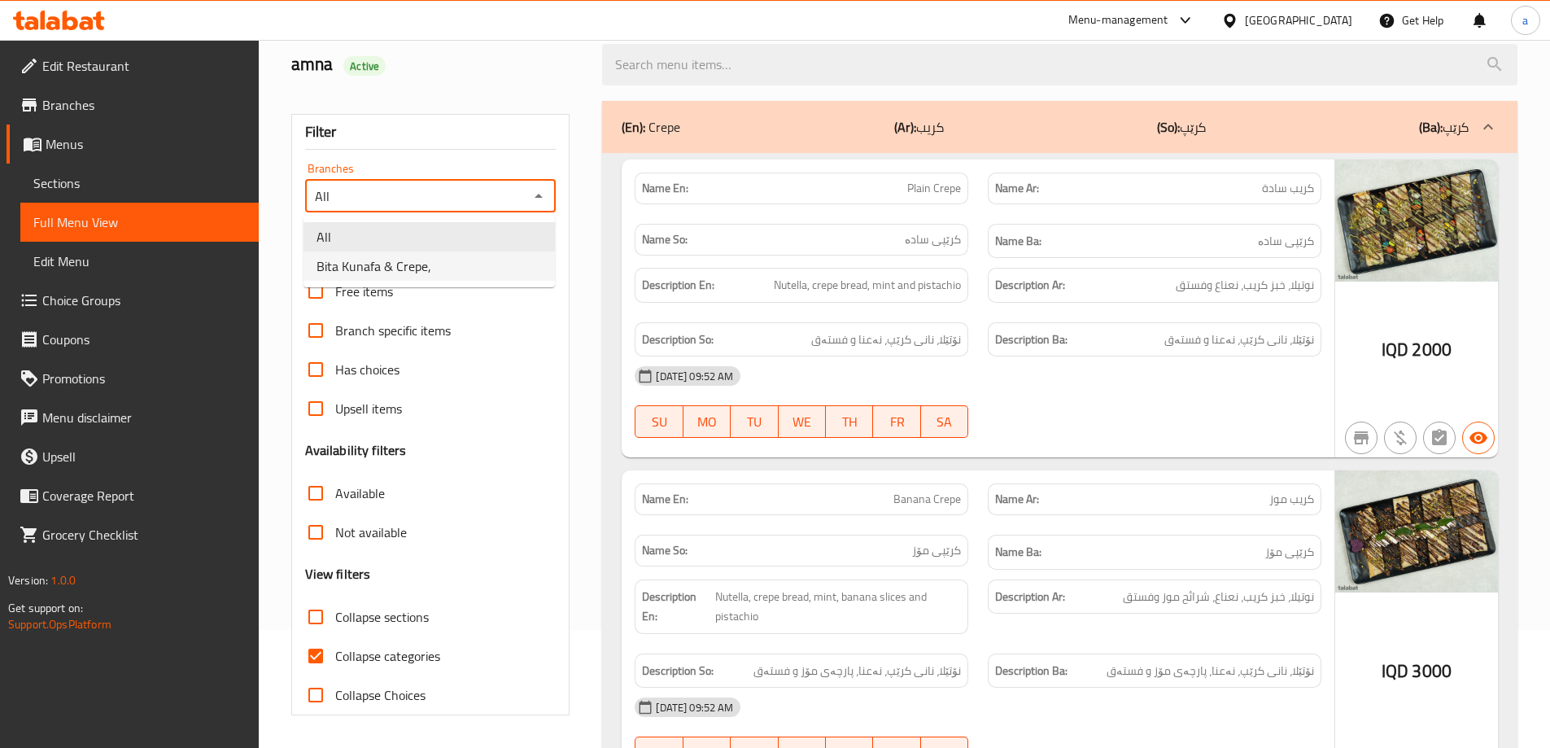
type input "Bita Kunafa & Crepe,"
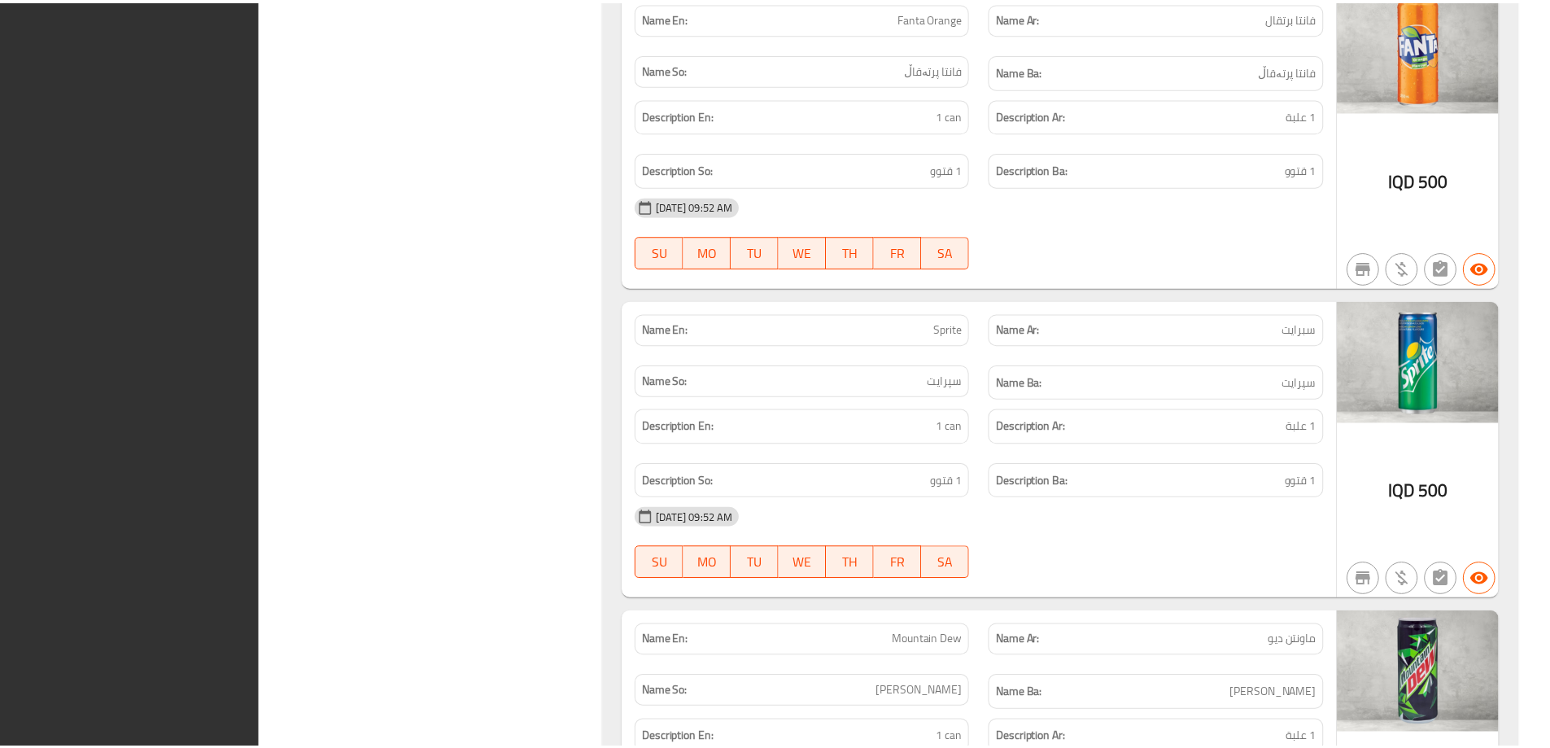
scroll to position [5486, 0]
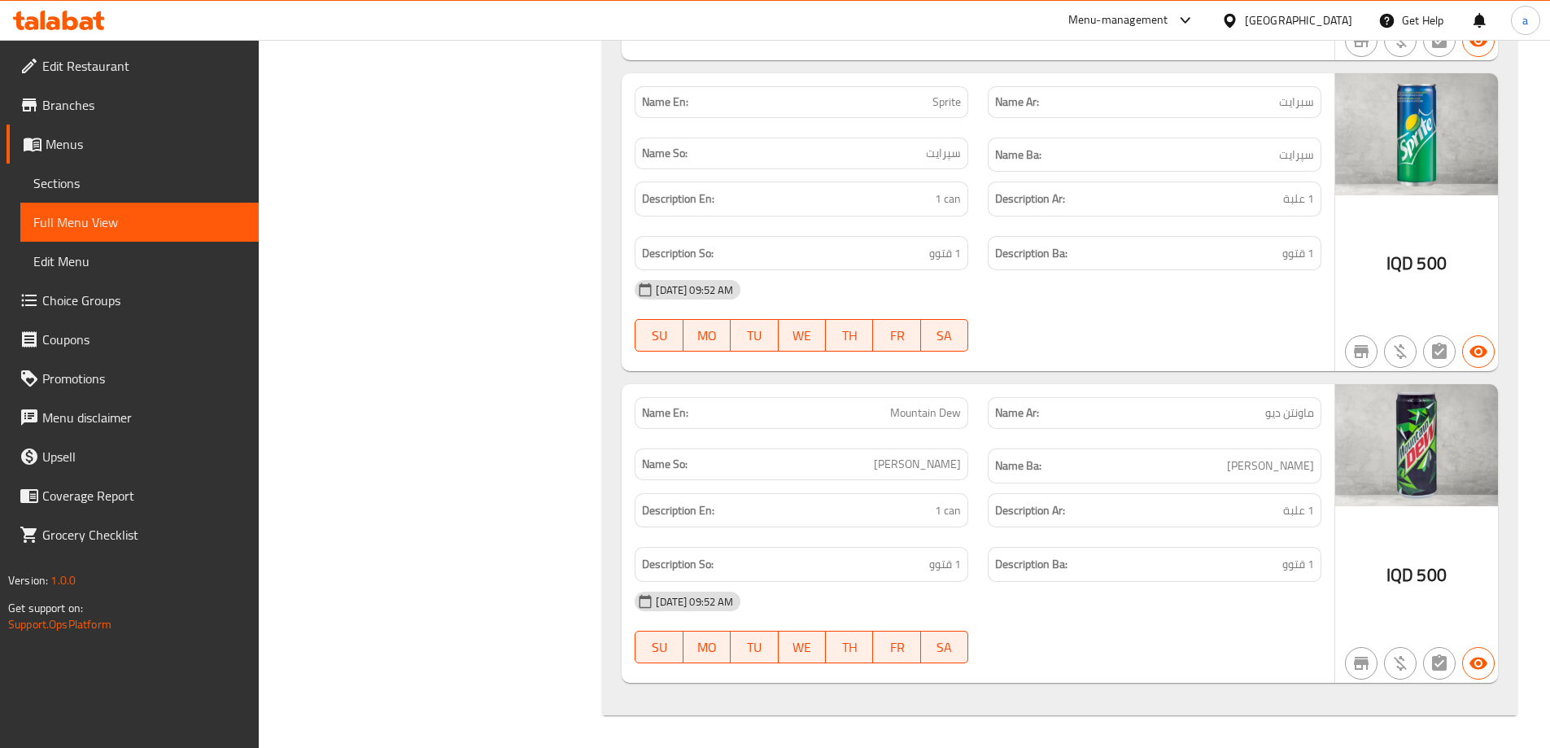
click at [81, 69] on span "Edit Restaurant" at bounding box center [143, 66] width 203 height 20
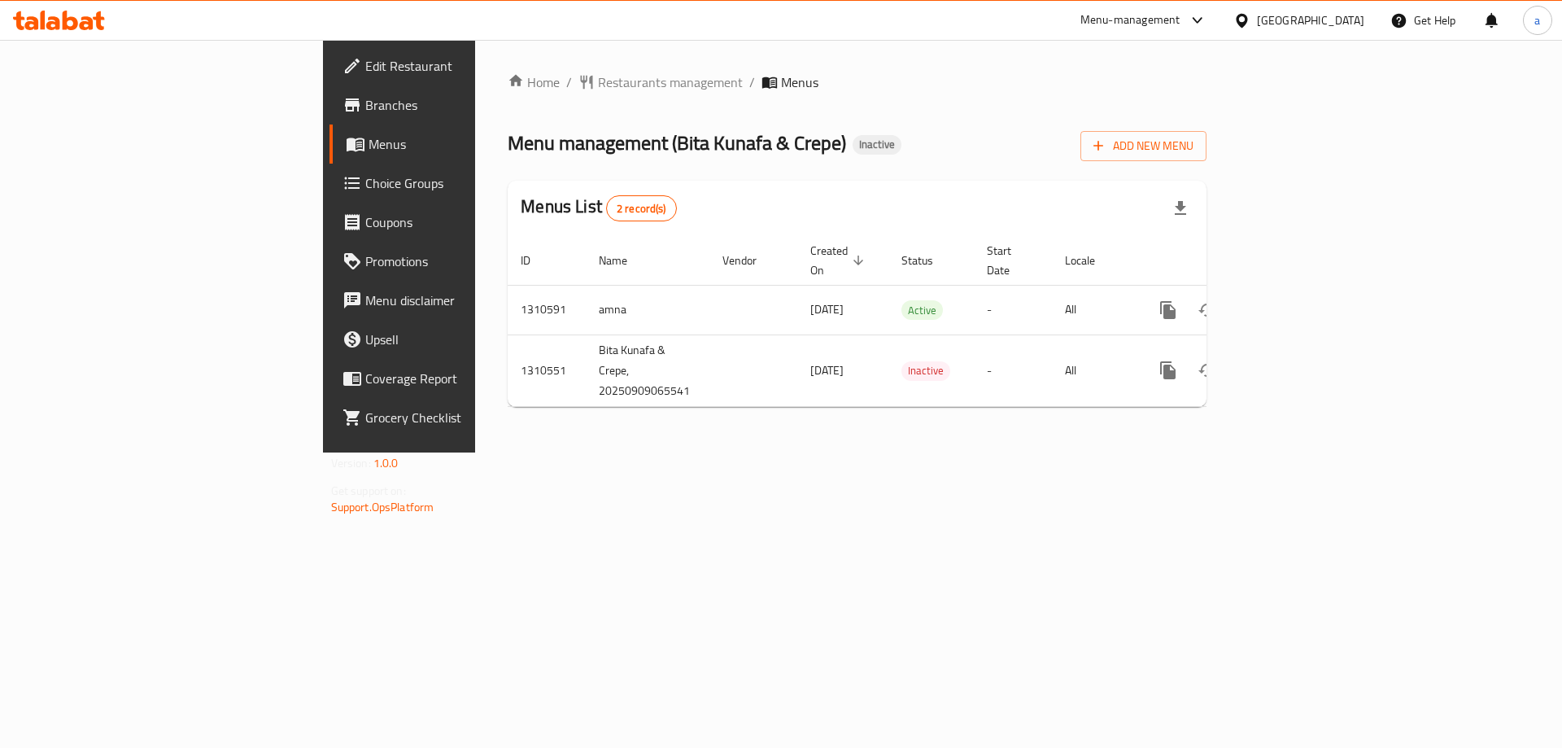
click at [365, 98] on span "Branches" at bounding box center [468, 105] width 206 height 20
